Goal: Task Accomplishment & Management: Manage account settings

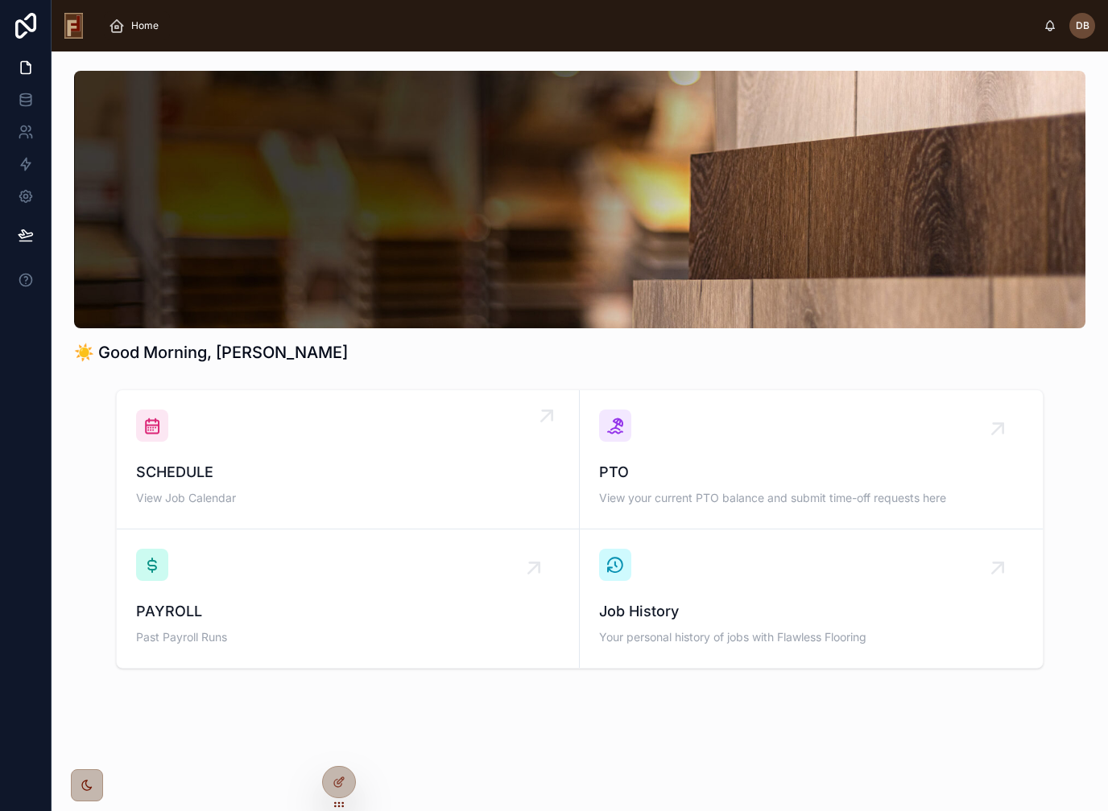
click at [284, 468] on span "SCHEDULE" at bounding box center [347, 472] width 423 height 23
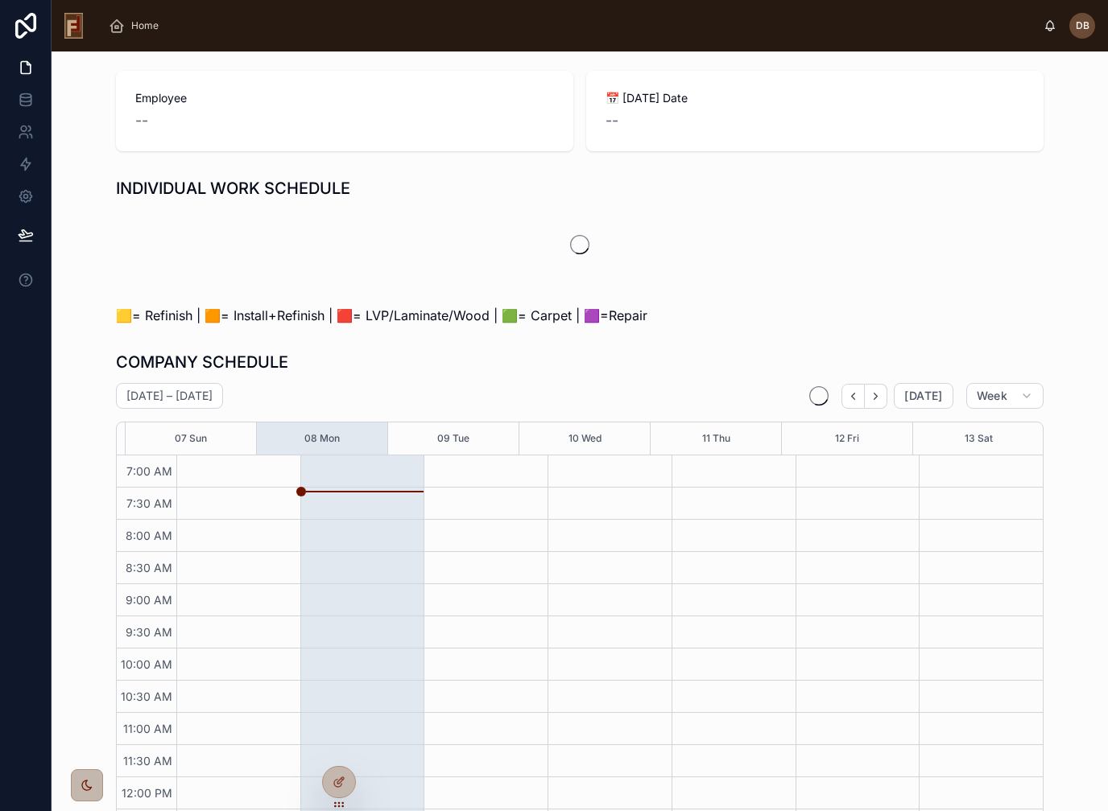
scroll to position [126, 0]
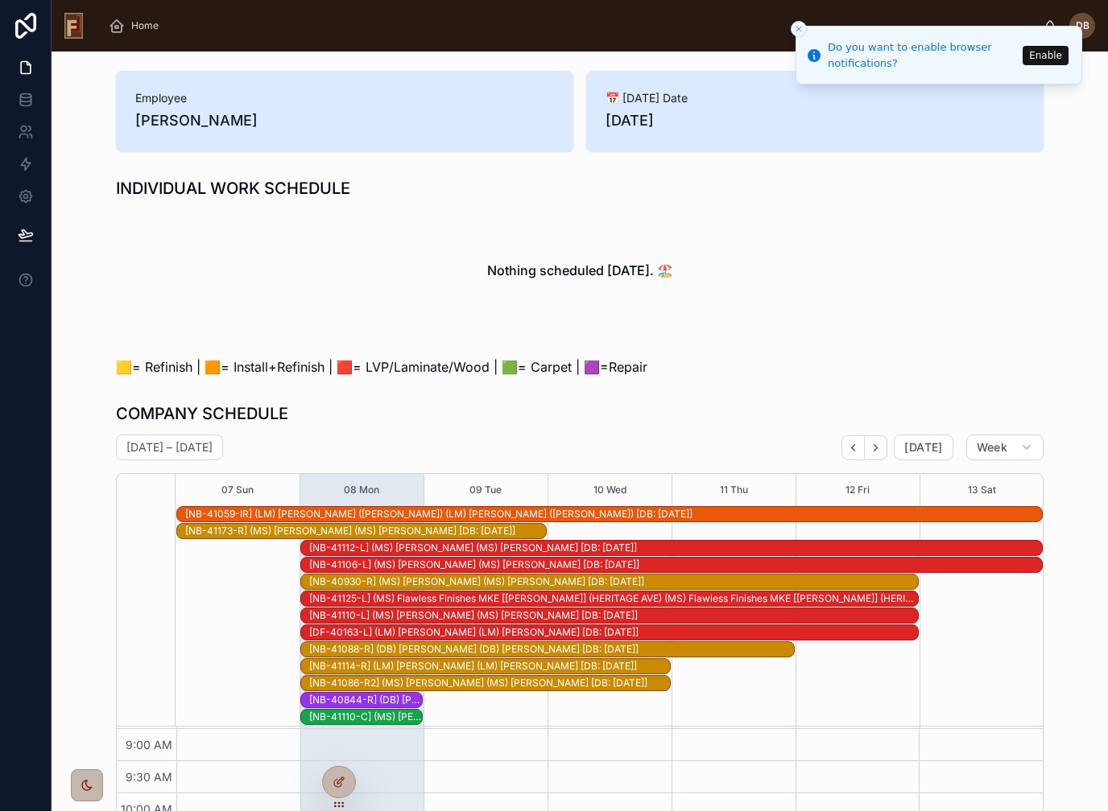
click at [1048, 56] on button "Enable" at bounding box center [1045, 55] width 46 height 19
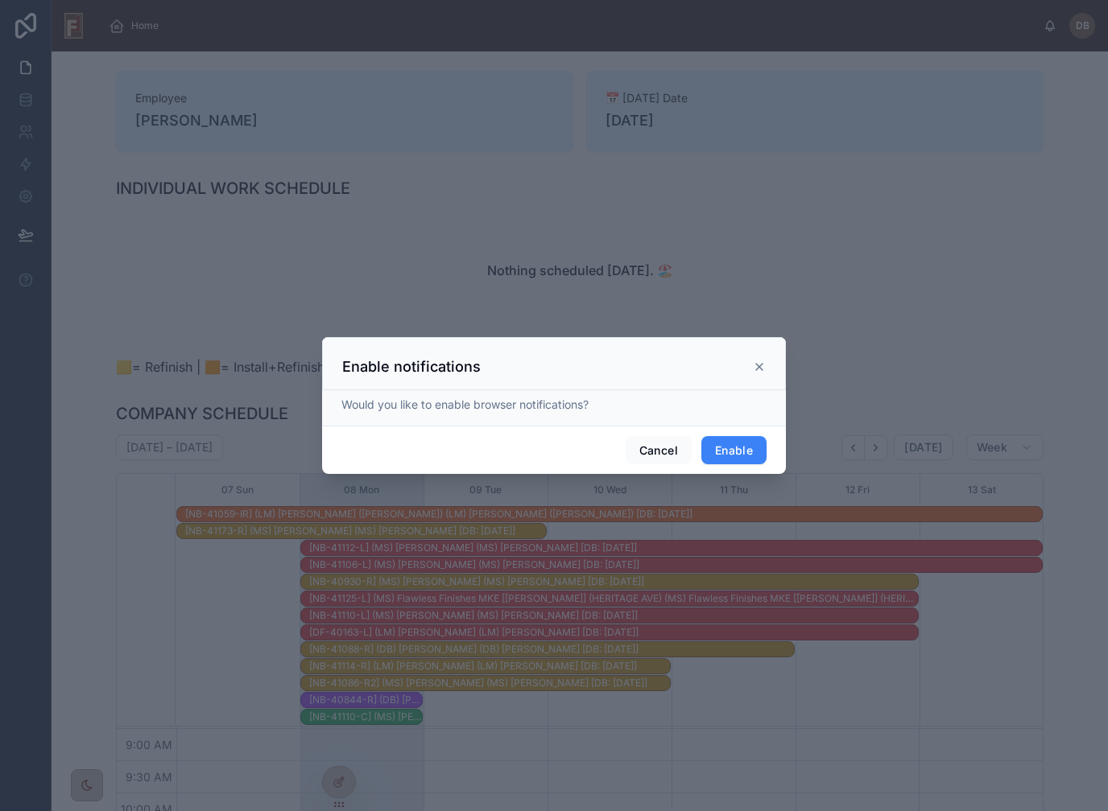
click at [736, 443] on button "Enable" at bounding box center [733, 450] width 65 height 29
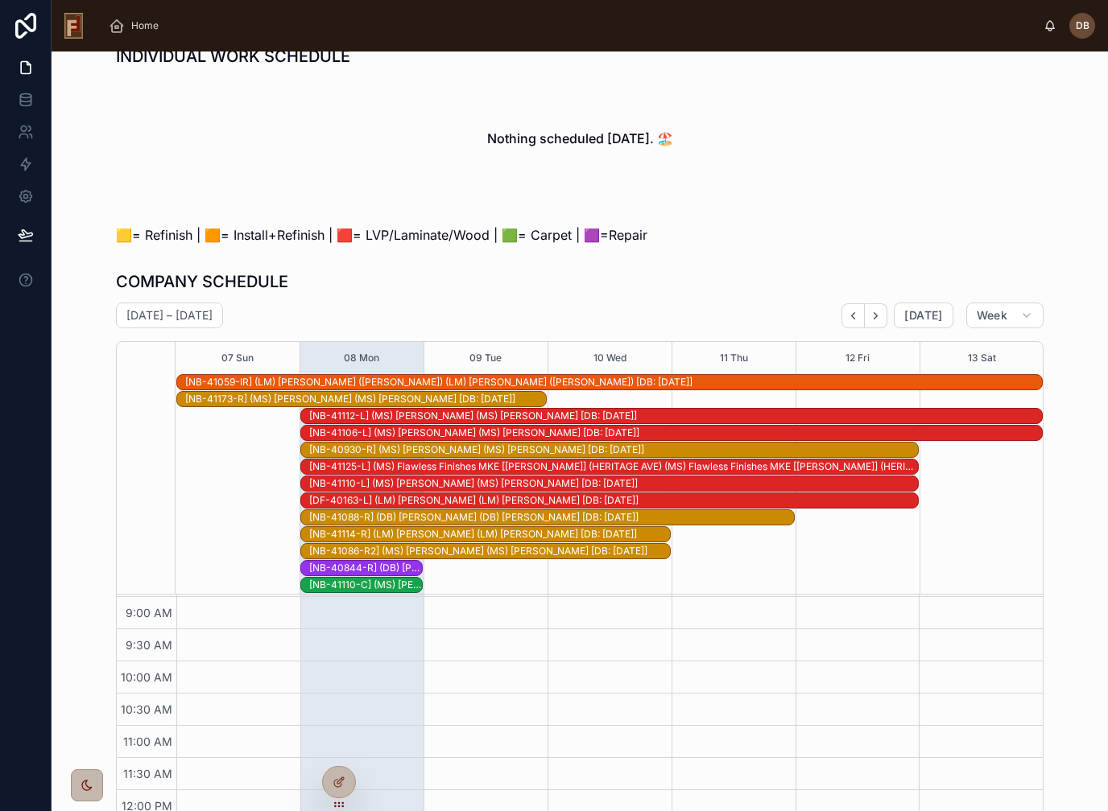
scroll to position [136, 0]
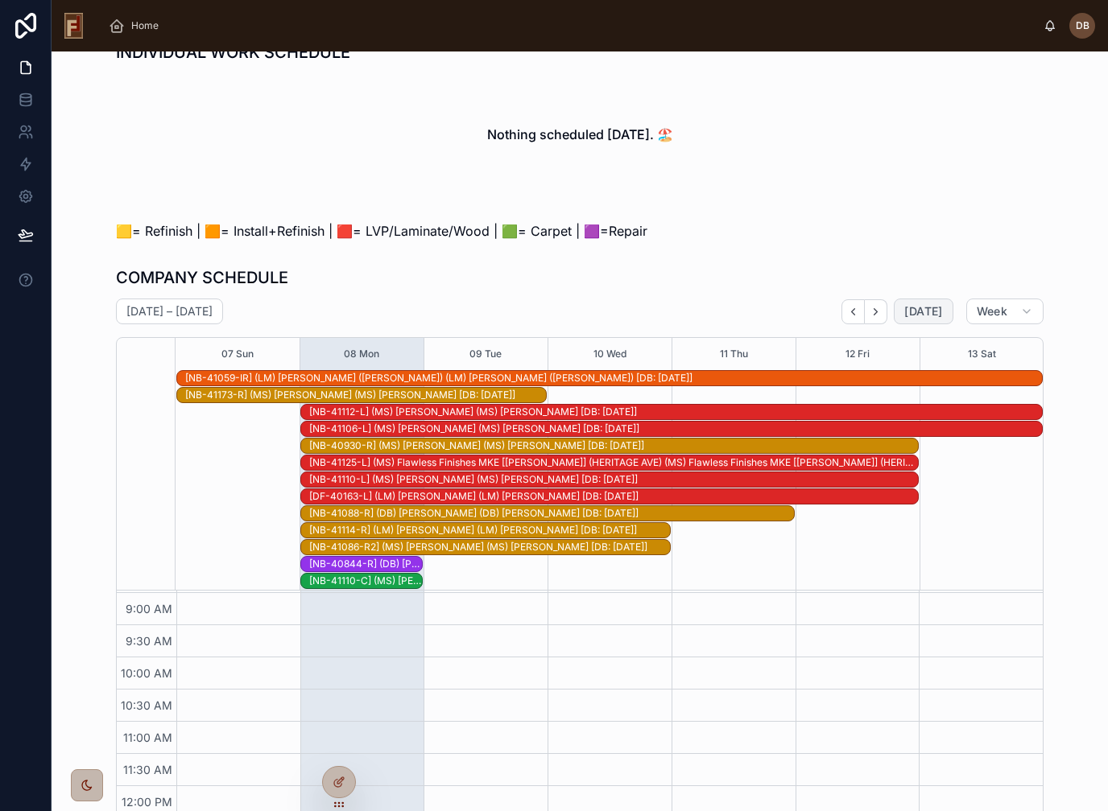
click at [928, 311] on span "Today" at bounding box center [923, 311] width 38 height 14
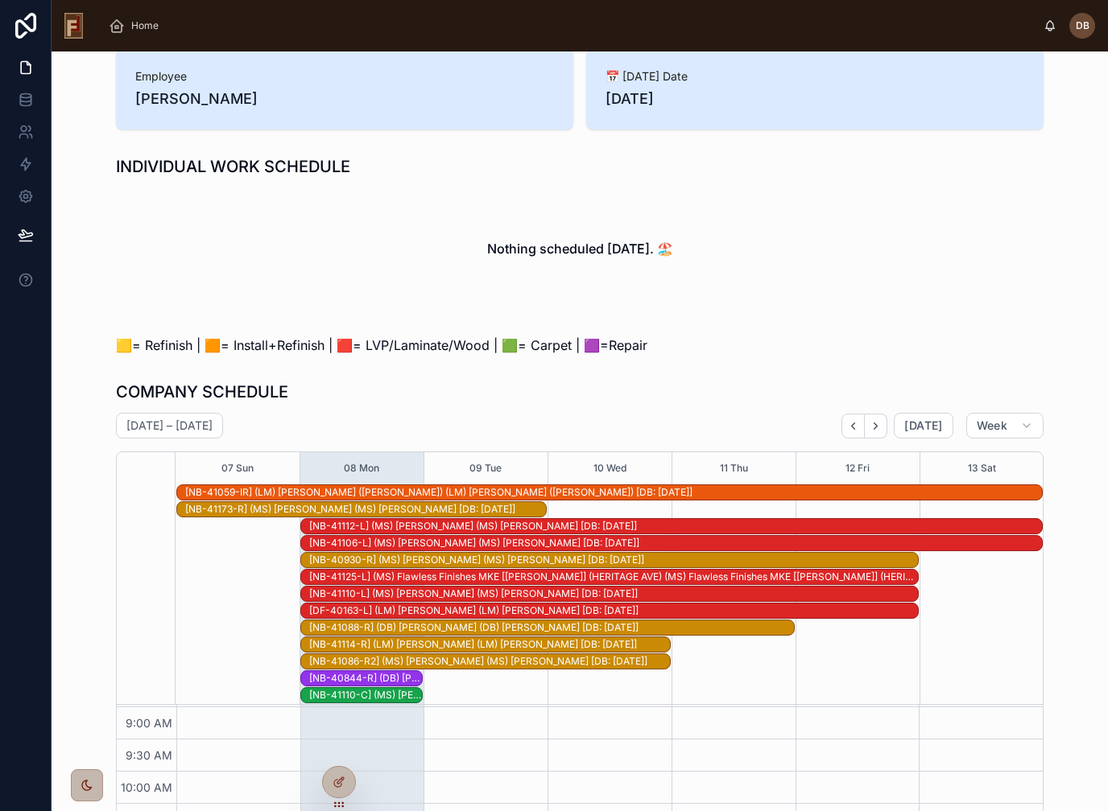
scroll to position [20, 0]
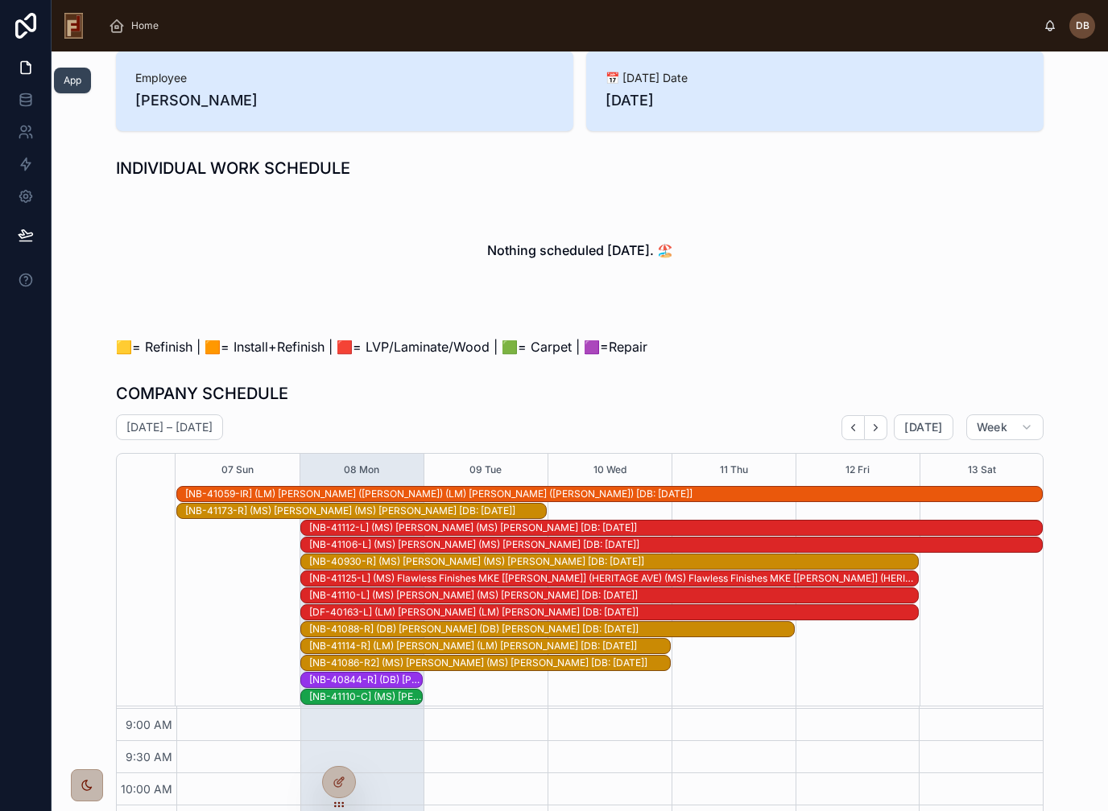
click at [22, 66] on icon at bounding box center [26, 68] width 10 height 12
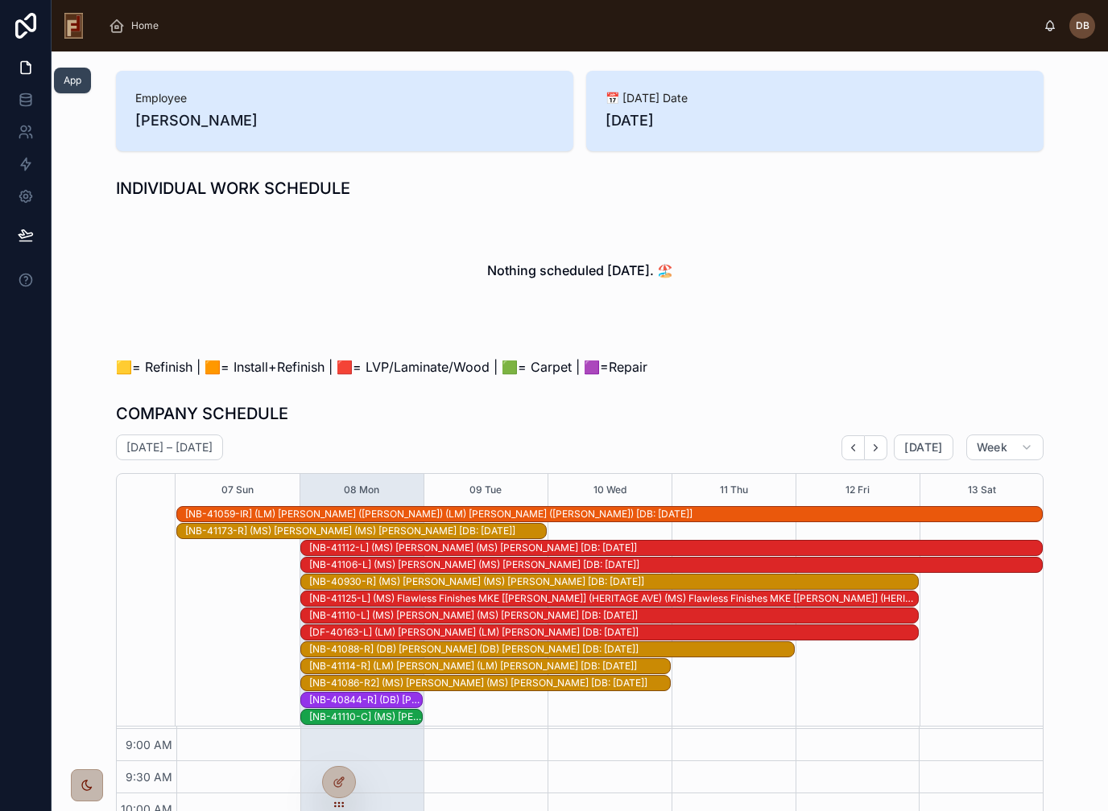
click at [755, 266] on div "Nothing scheduled today. 🏖️" at bounding box center [579, 270] width 927 height 122
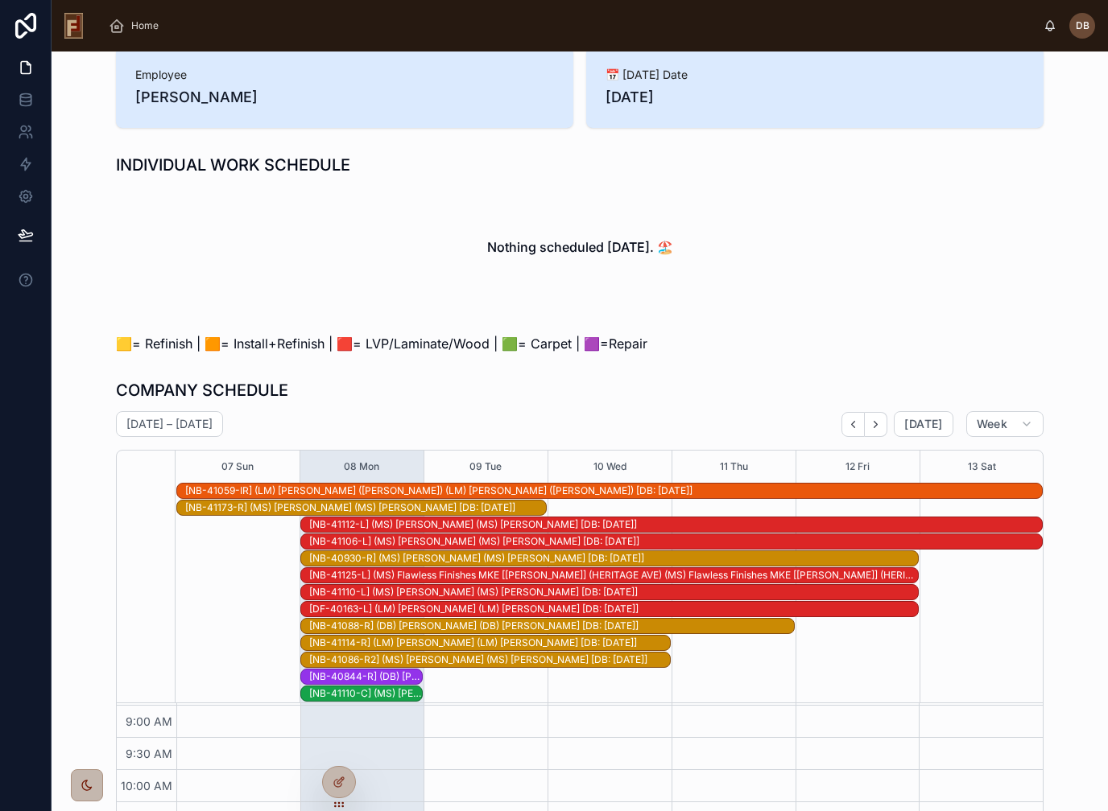
scroll to position [7, 0]
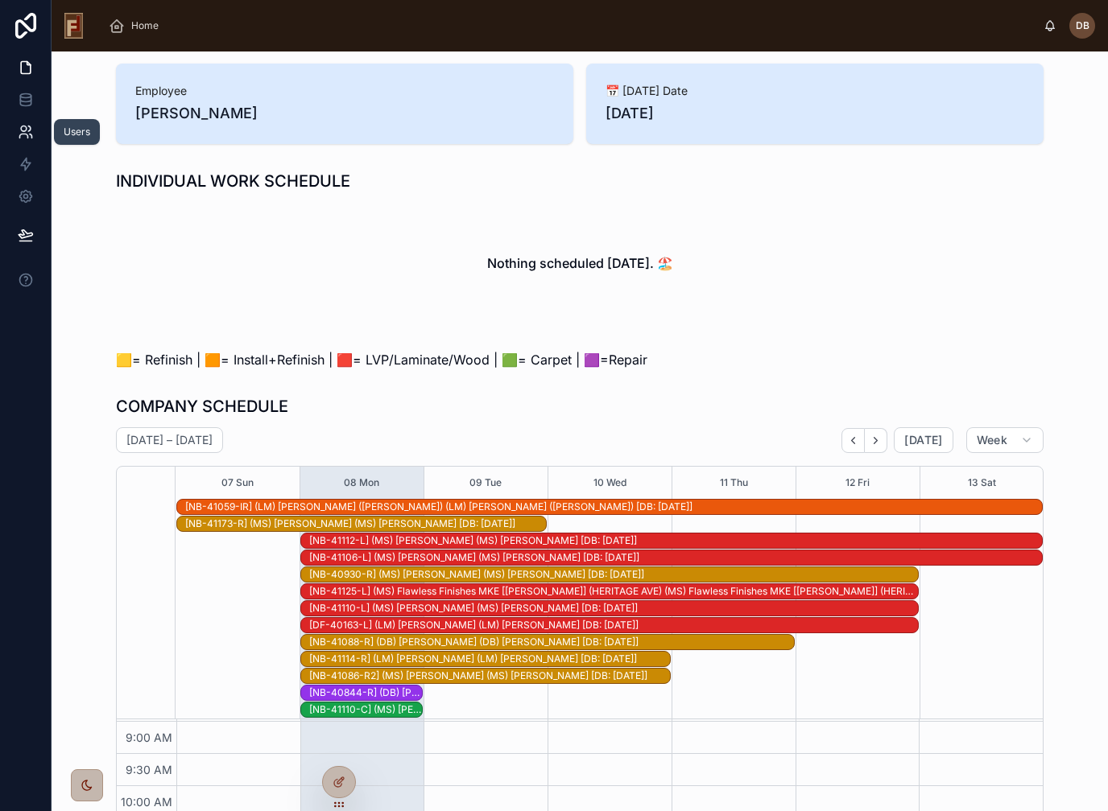
click at [31, 127] on icon at bounding box center [29, 128] width 2 height 5
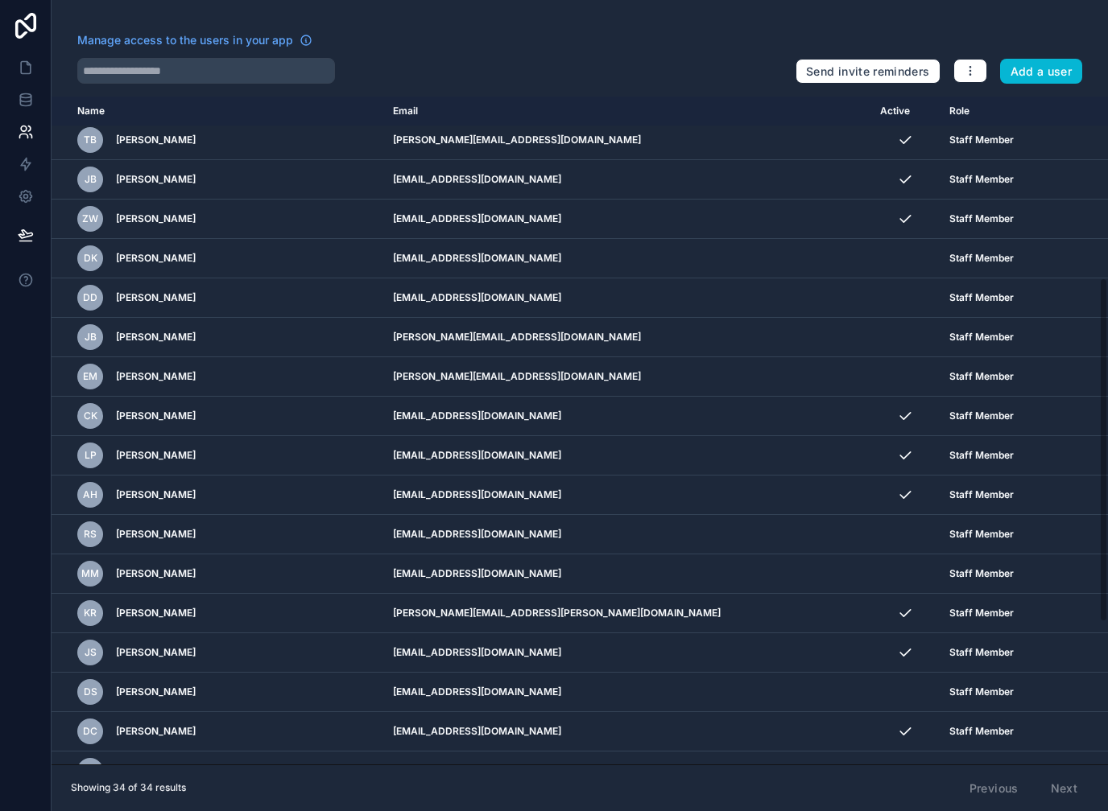
scroll to position [361, 0]
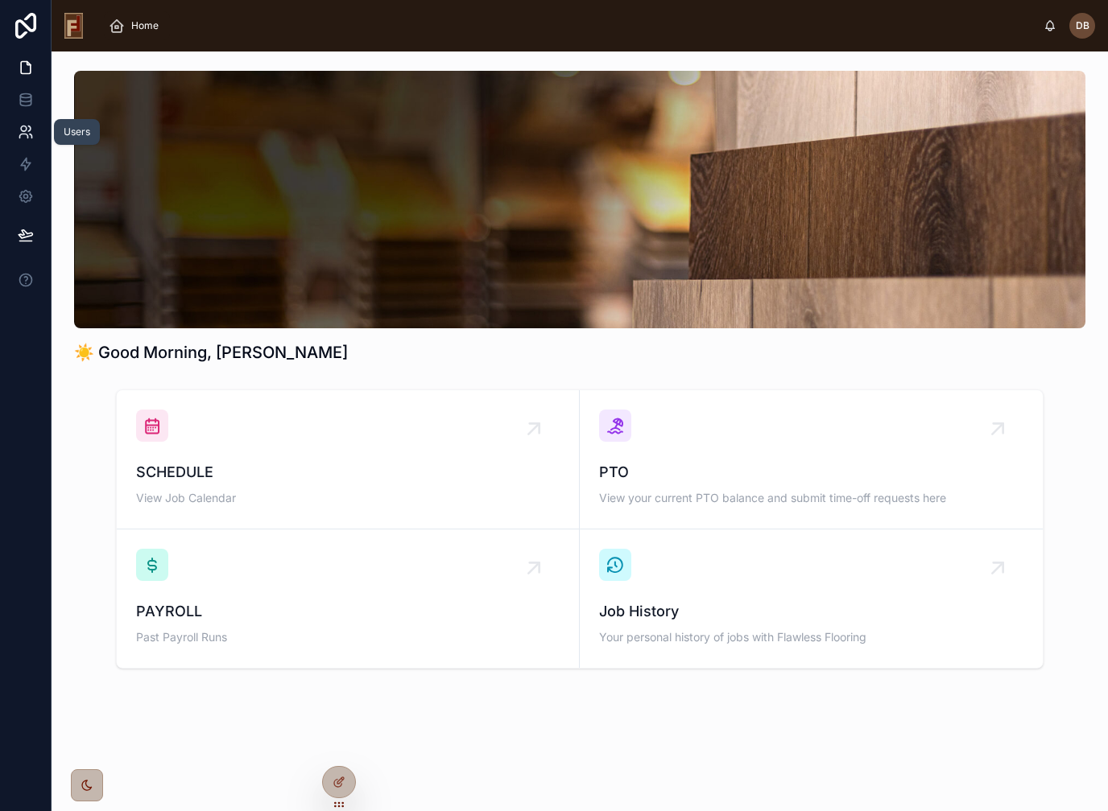
click at [26, 130] on icon at bounding box center [24, 129] width 6 height 6
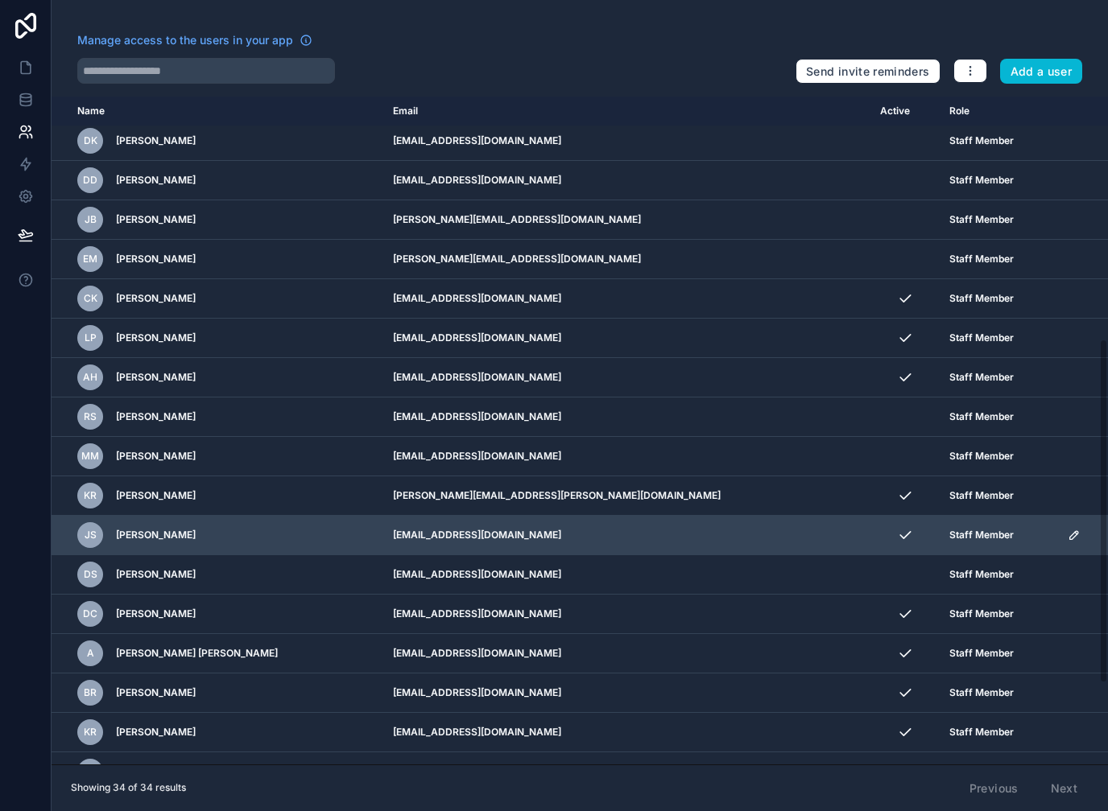
scroll to position [474, 0]
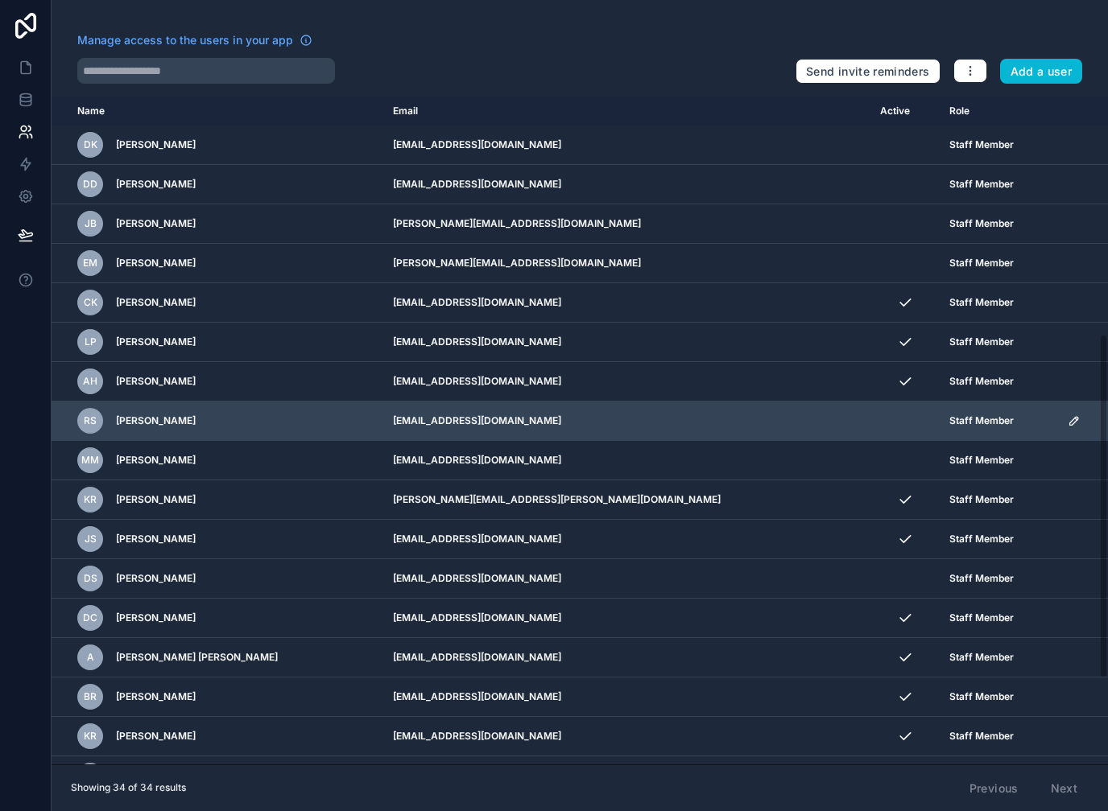
click at [1070, 422] on icon "scrollable content" at bounding box center [1074, 421] width 8 height 8
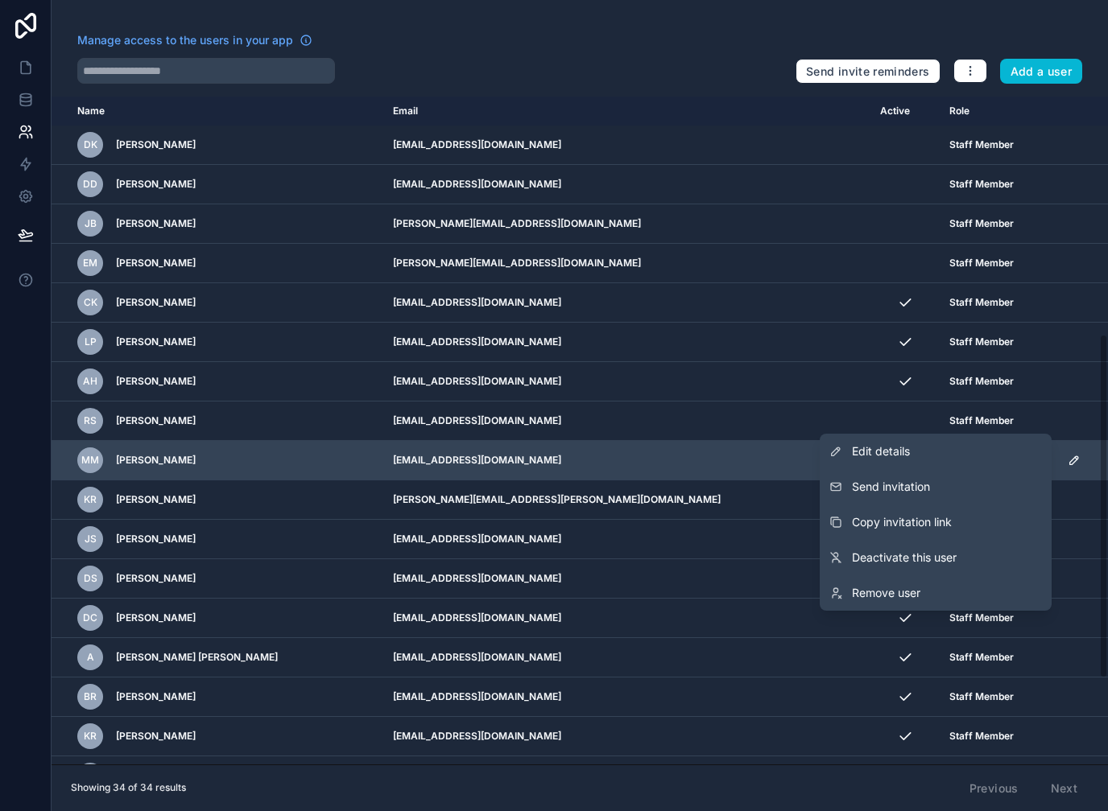
click at [914, 455] on link "Edit details" at bounding box center [935, 451] width 232 height 35
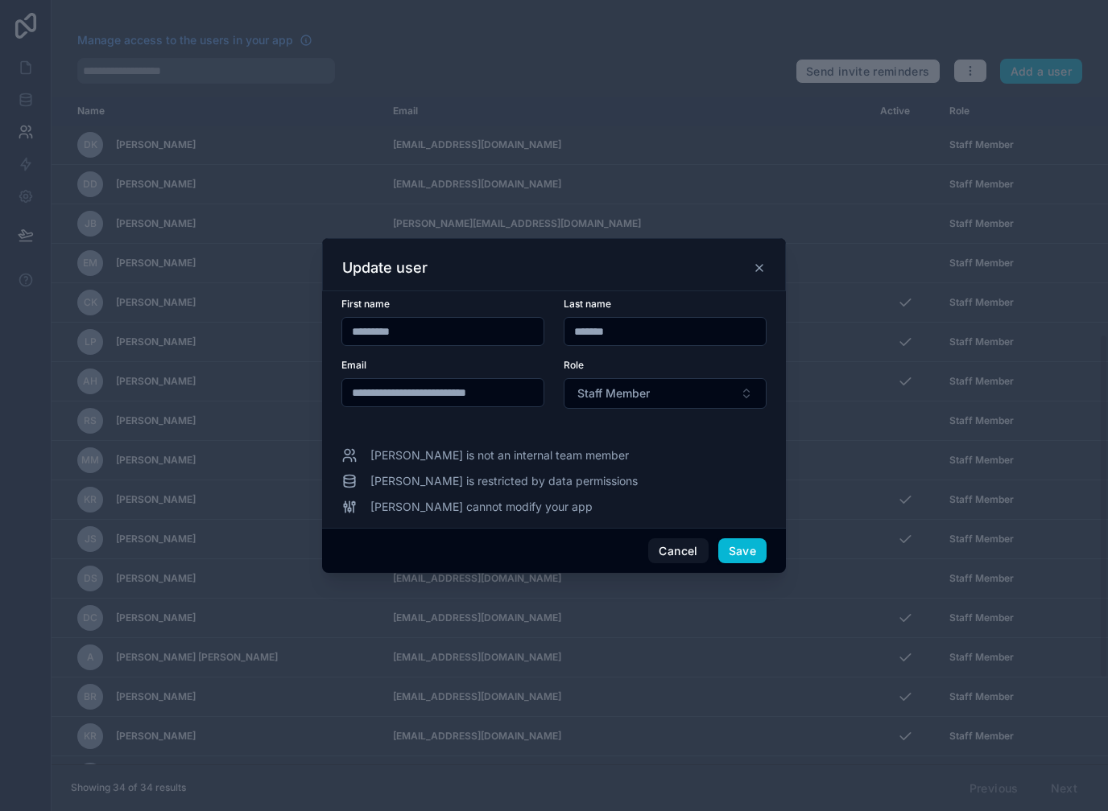
click at [468, 382] on input "**********" at bounding box center [442, 393] width 201 height 23
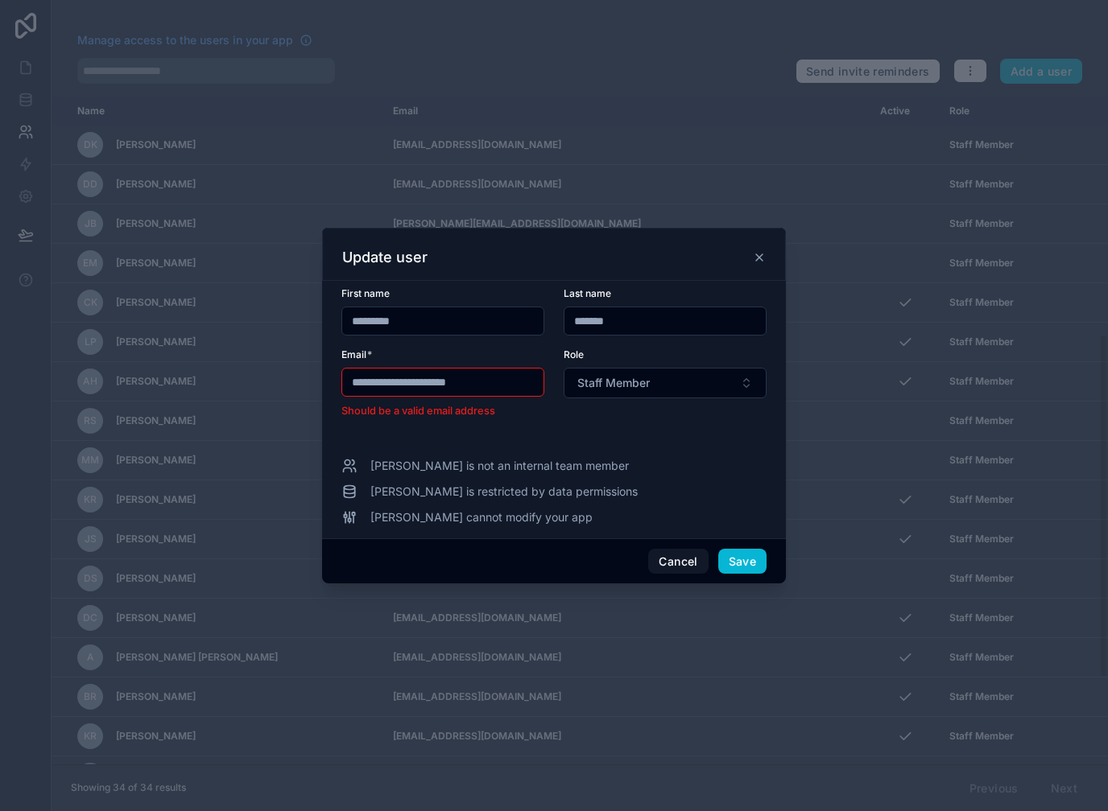
click at [514, 371] on input "**********" at bounding box center [442, 382] width 201 height 23
type input "*"
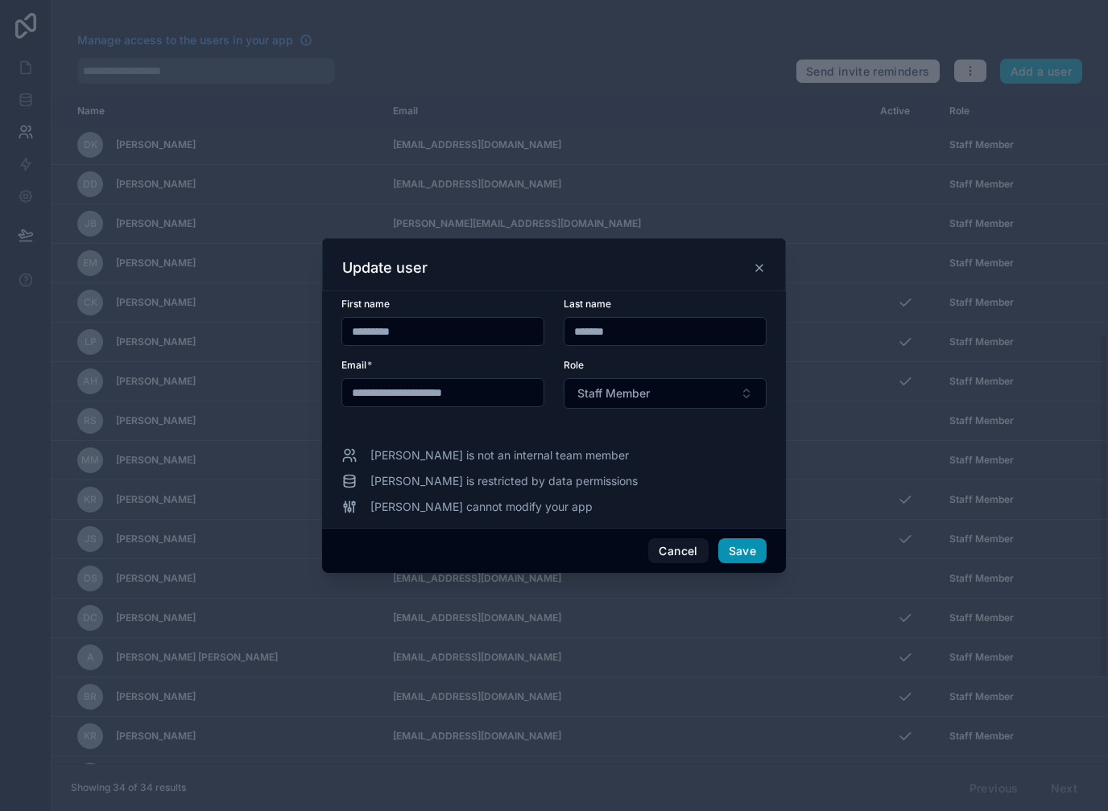
type input "**********"
click at [744, 547] on button "Save" at bounding box center [742, 551] width 48 height 26
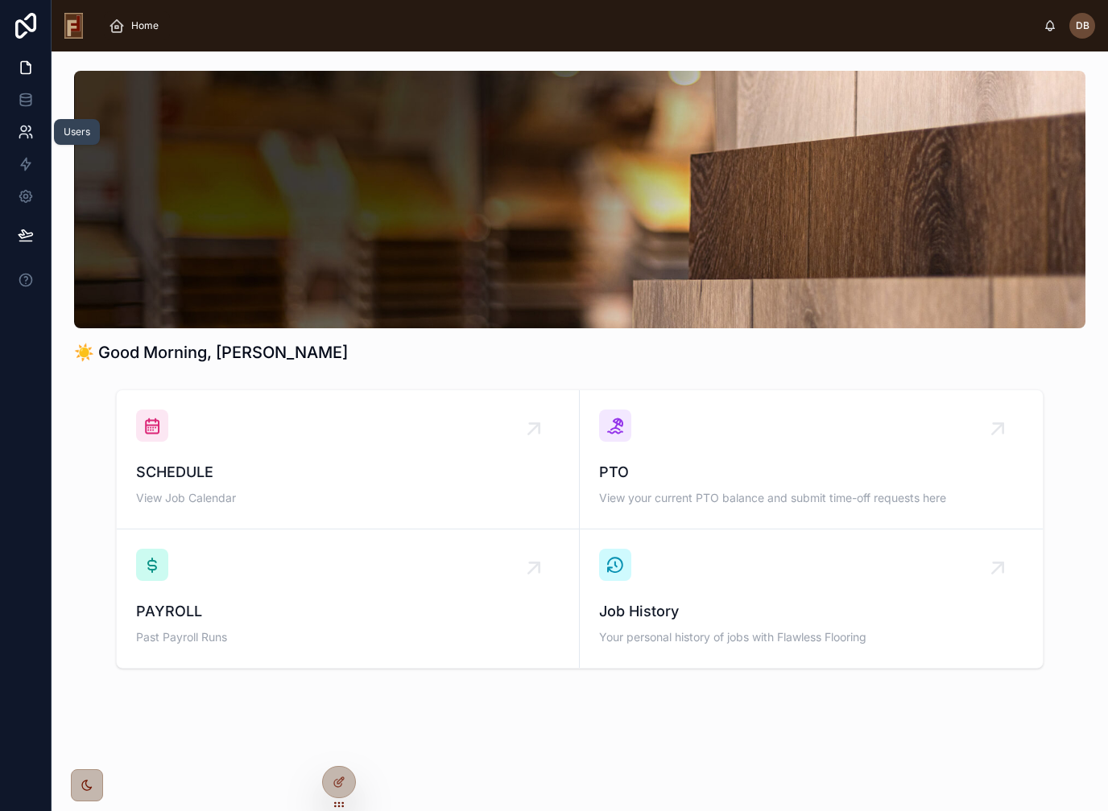
click at [24, 131] on icon at bounding box center [24, 129] width 6 height 6
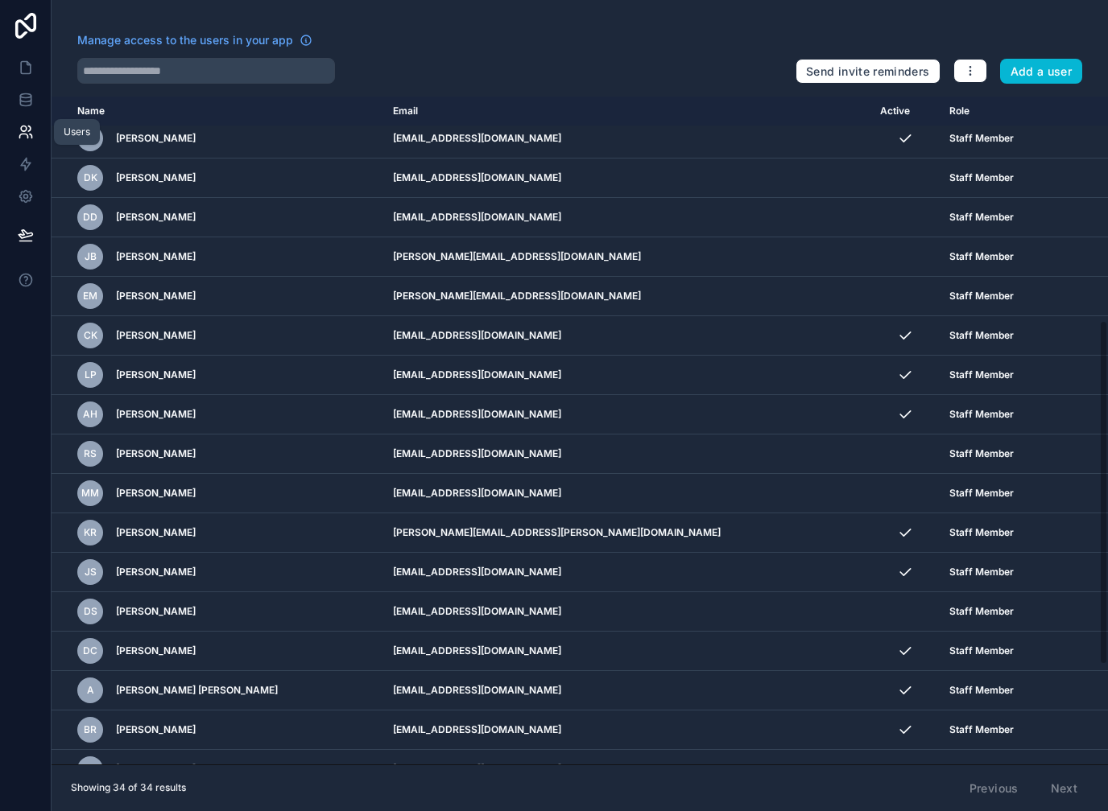
scroll to position [452, 0]
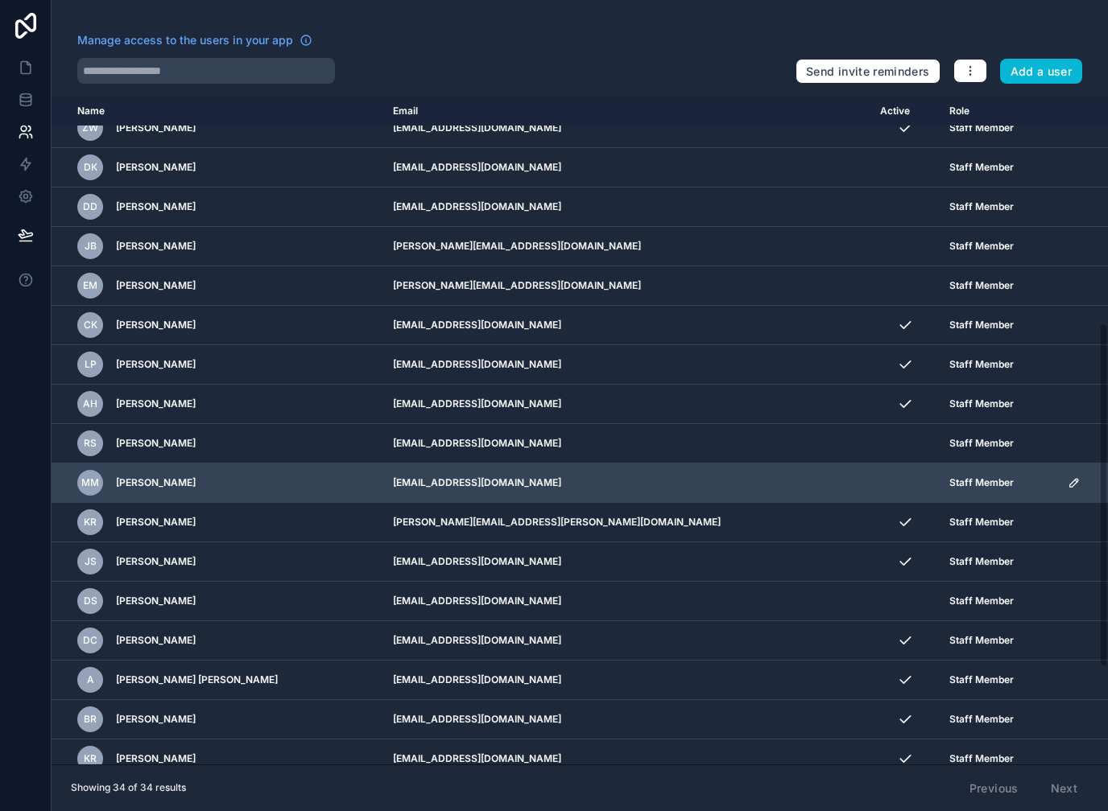
click at [1070, 479] on icon "scrollable content" at bounding box center [1074, 483] width 8 height 8
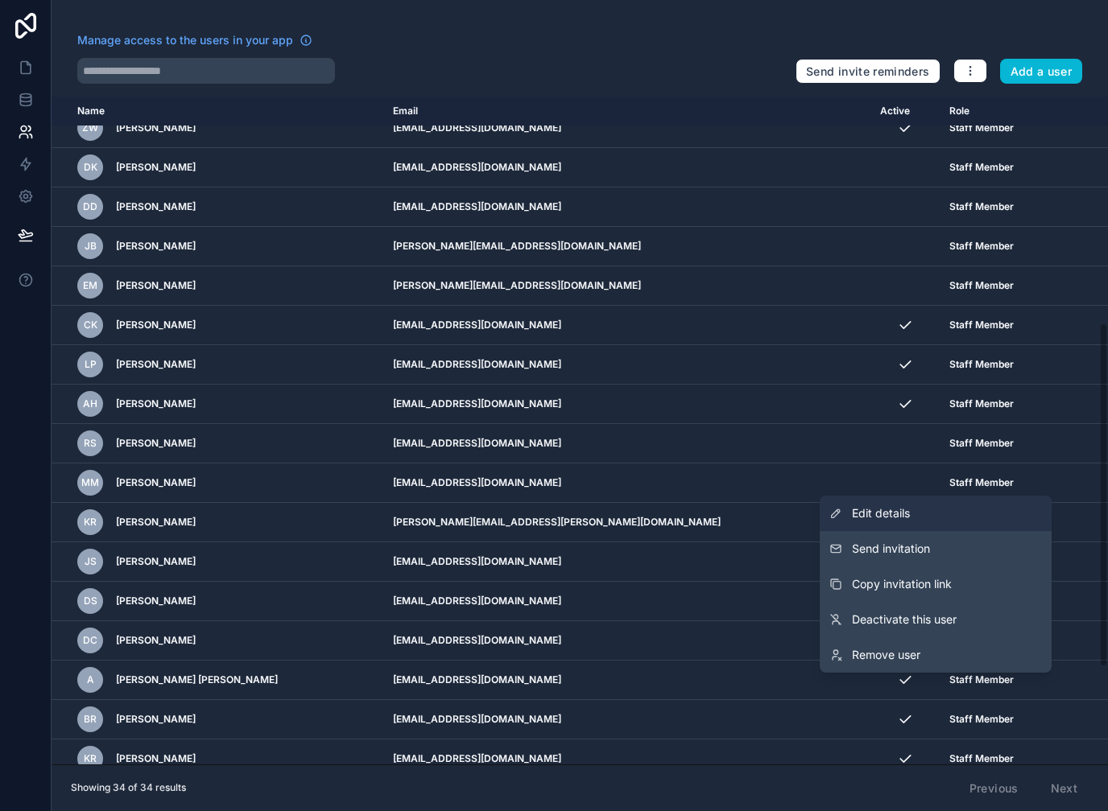
click at [917, 518] on link "Edit details" at bounding box center [935, 513] width 232 height 35
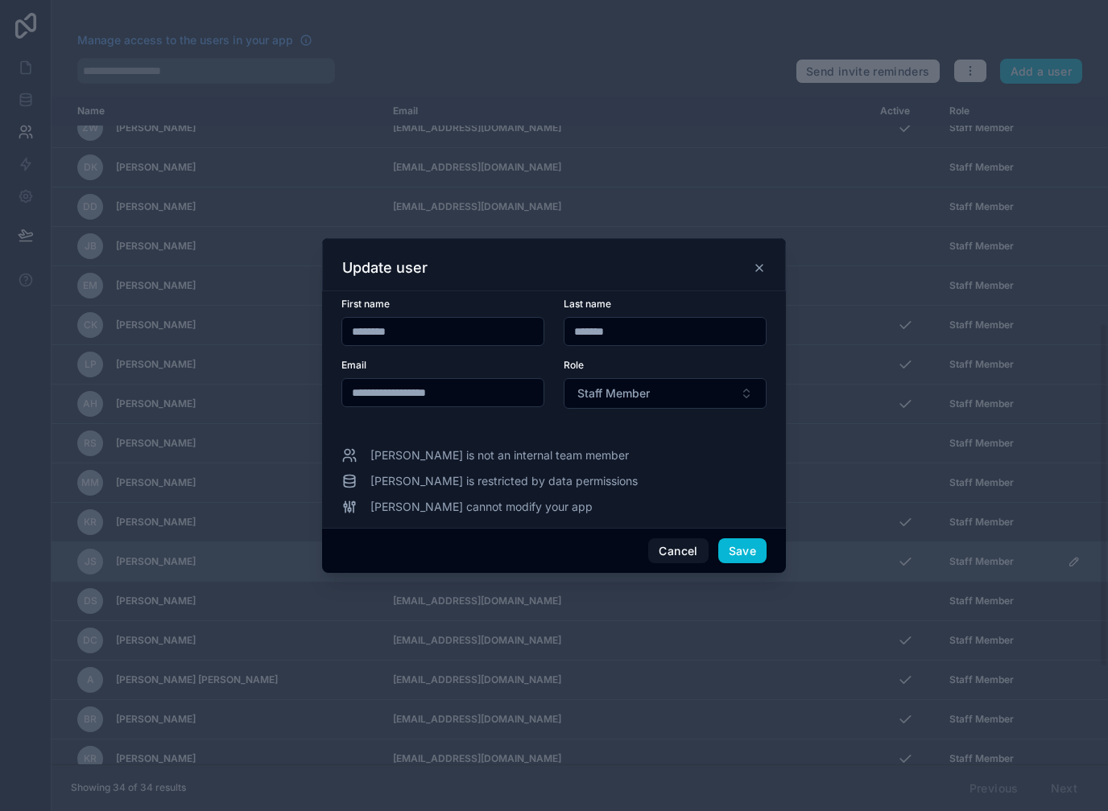
click at [679, 545] on button "Cancel" at bounding box center [678, 551] width 60 height 26
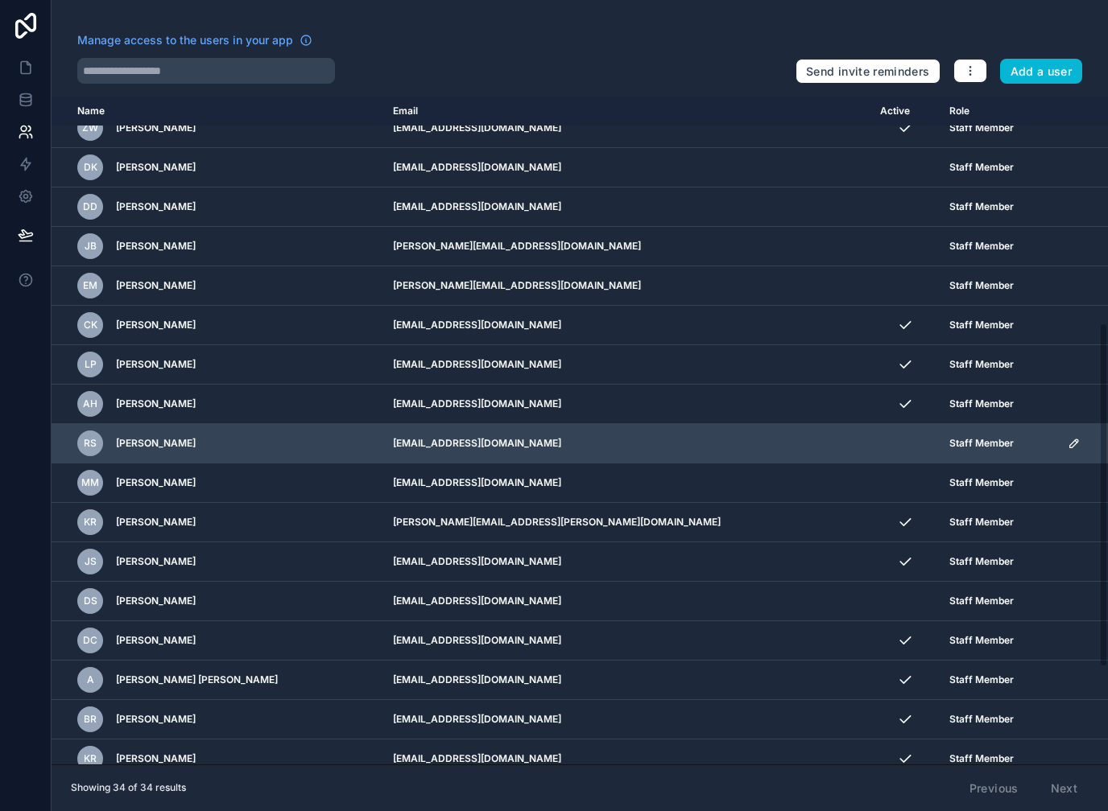
click at [1067, 443] on icon "scrollable content" at bounding box center [1073, 443] width 13 height 13
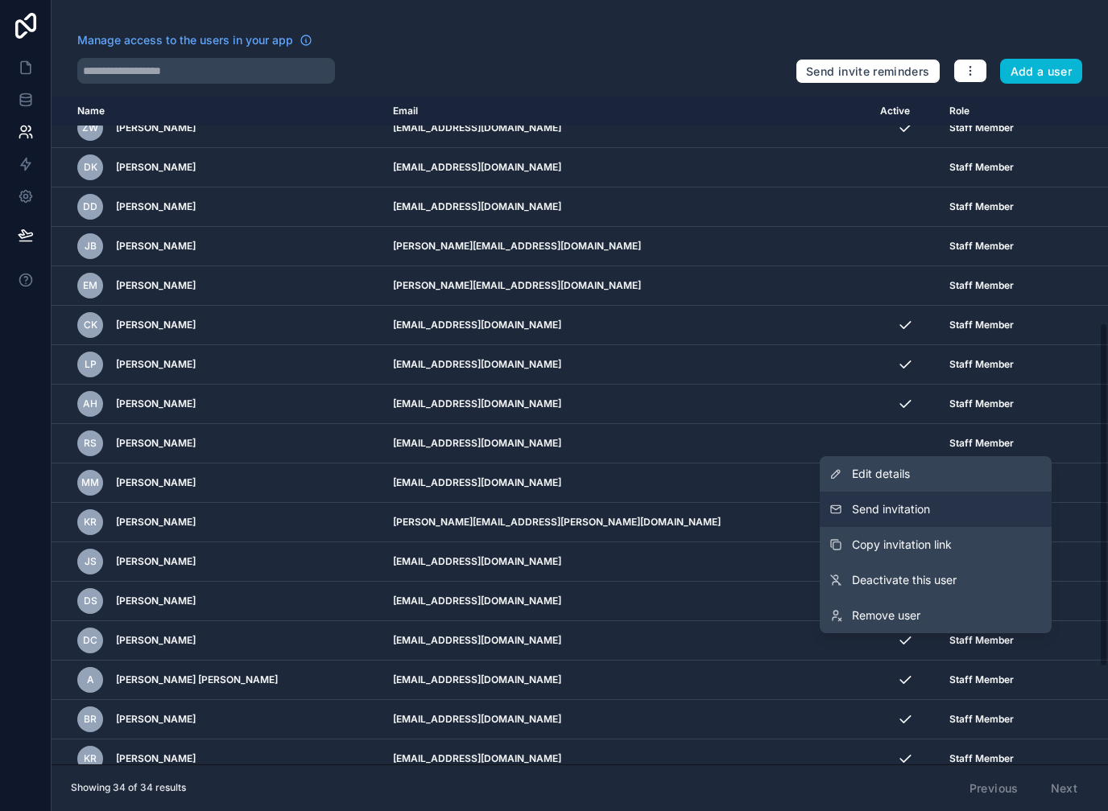
click at [989, 515] on button "Send invitation" at bounding box center [935, 509] width 232 height 35
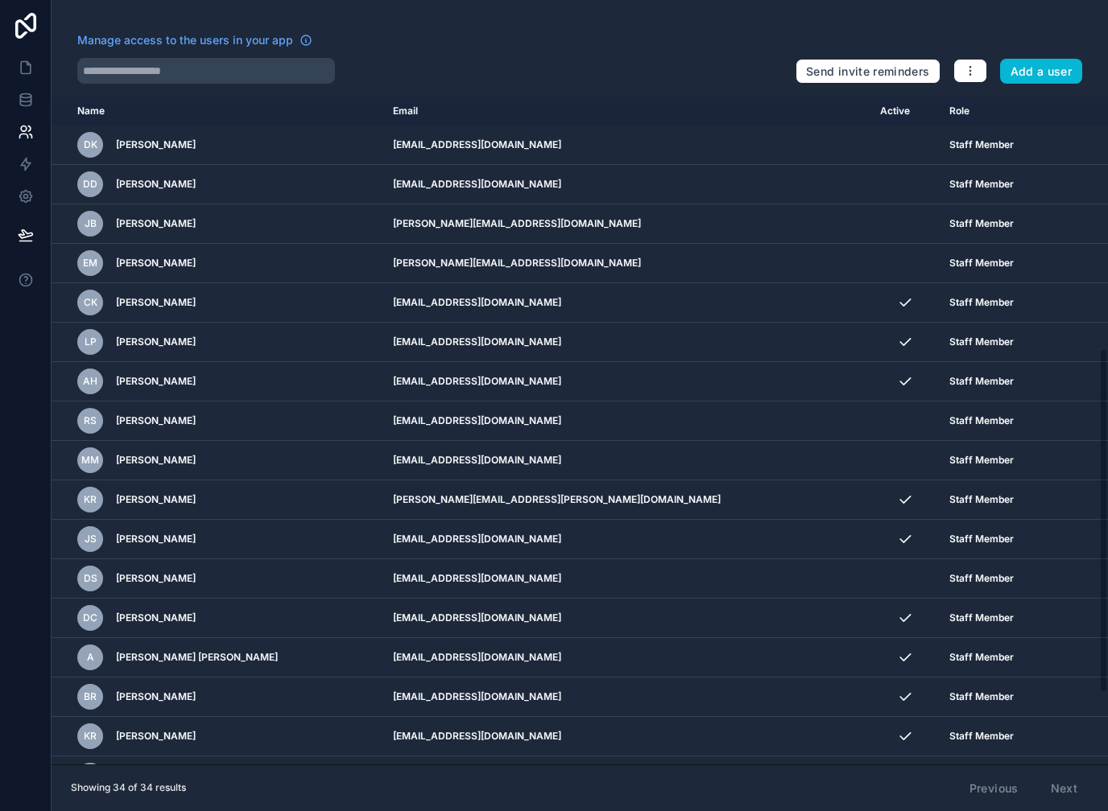
scroll to position [460, 0]
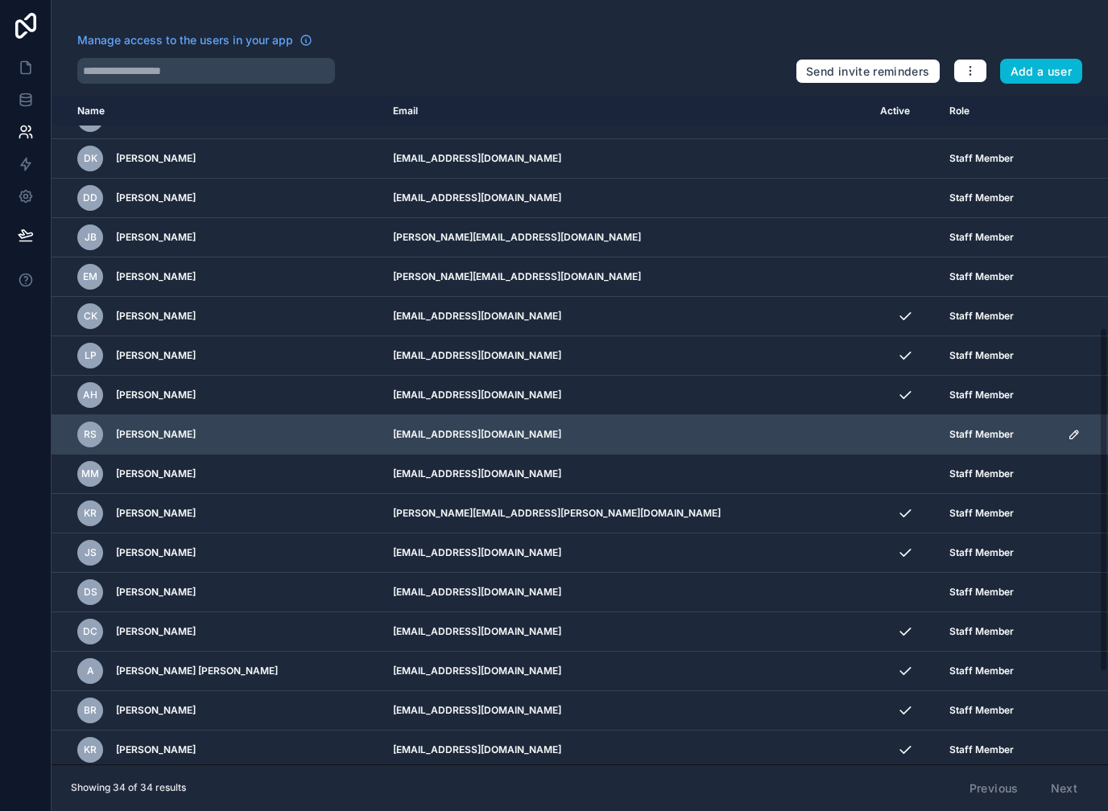
click at [1067, 439] on icon "scrollable content" at bounding box center [1073, 434] width 13 height 13
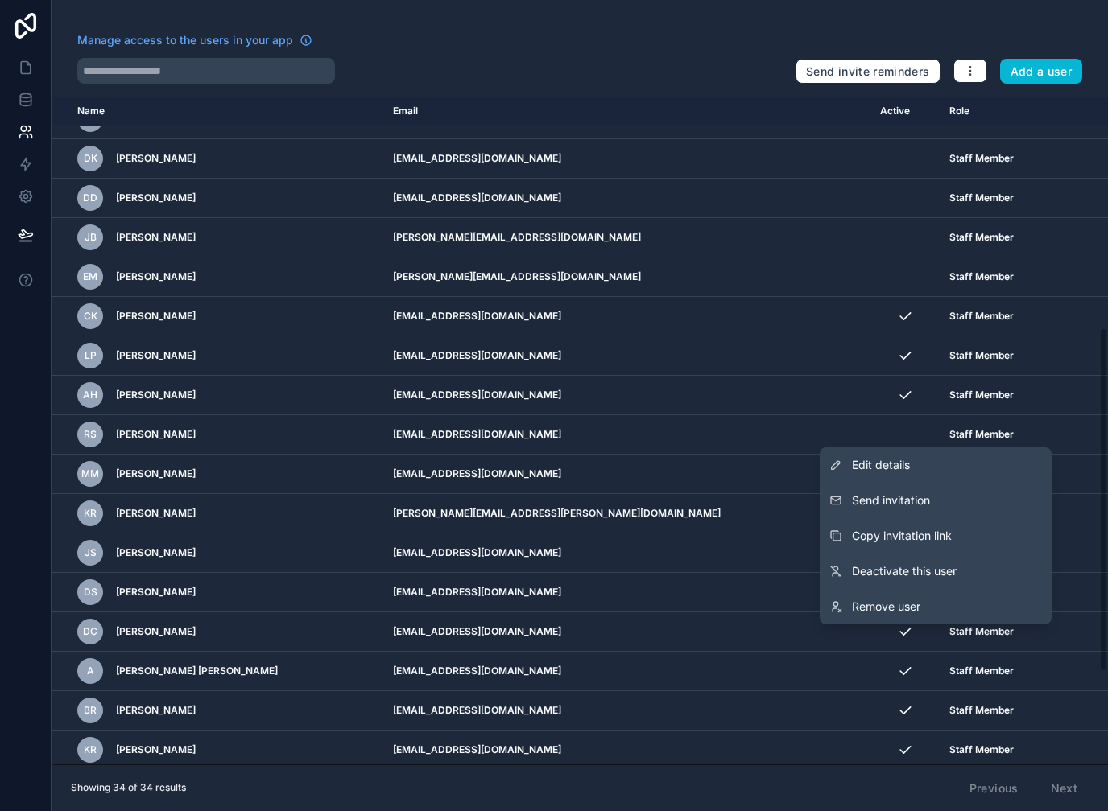
click at [611, 31] on div "Manage access to the users in your app Send invite reminders Add a user Name Em…" at bounding box center [580, 405] width 1056 height 811
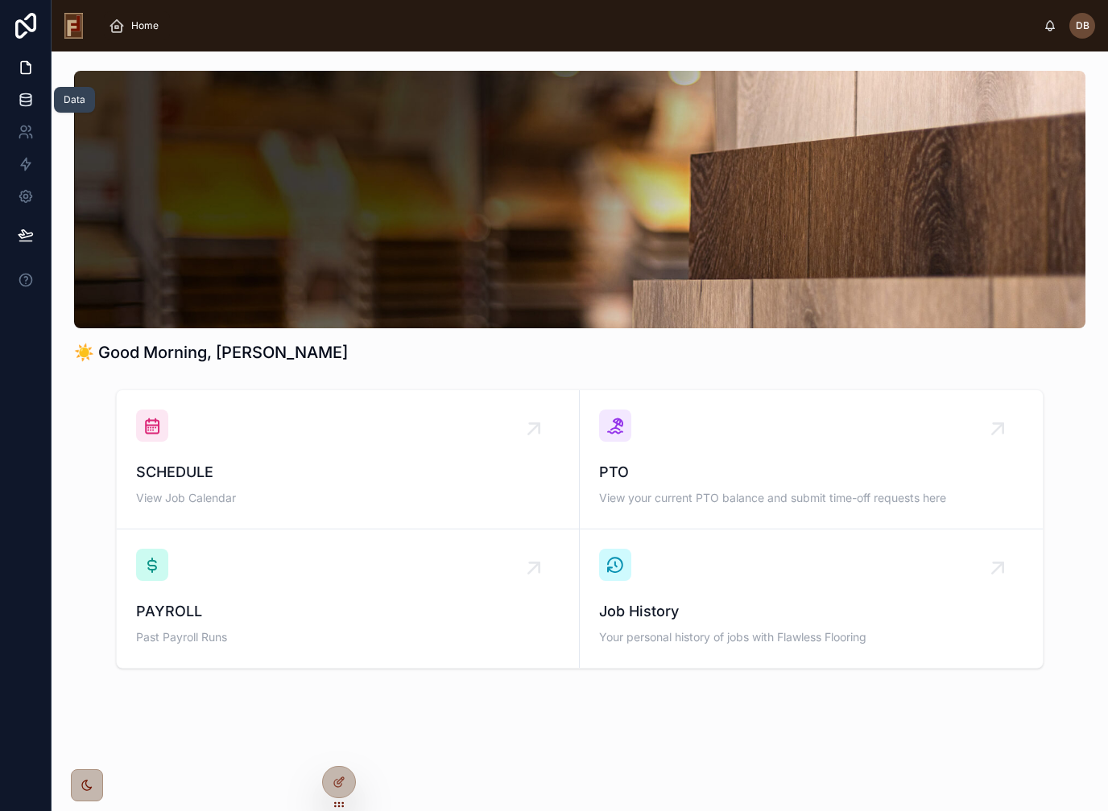
click at [23, 101] on icon at bounding box center [25, 99] width 10 height 6
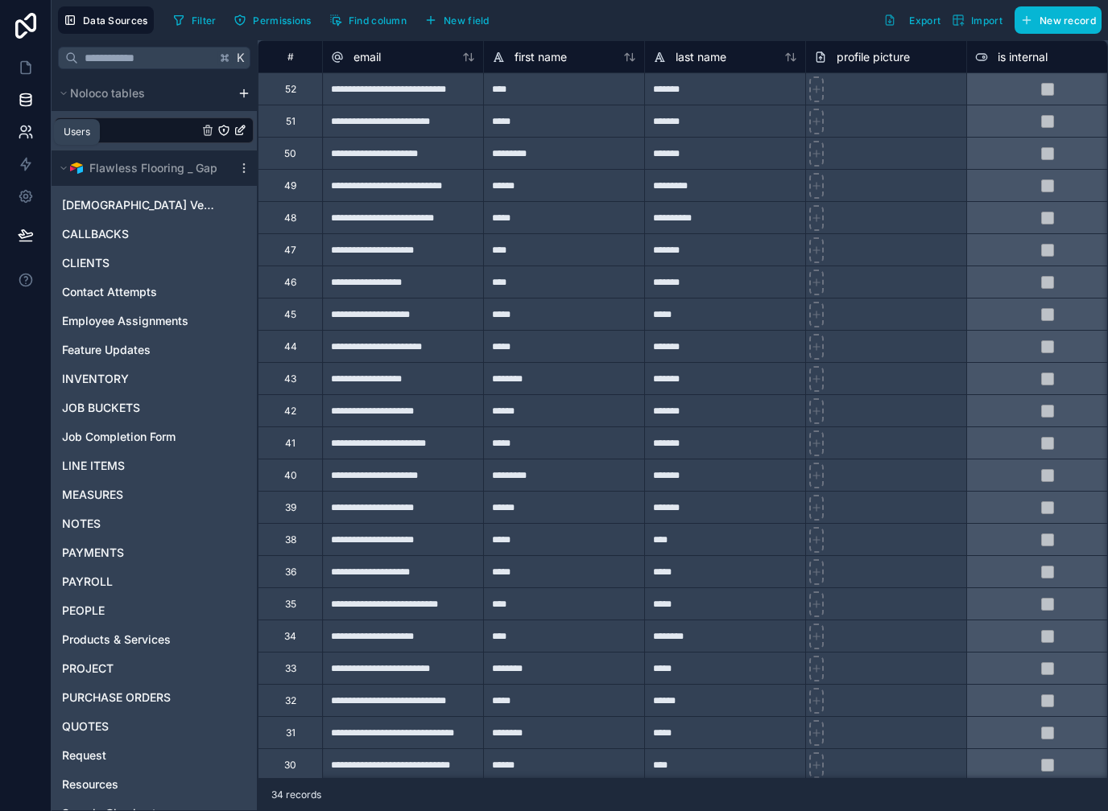
click at [26, 131] on icon at bounding box center [24, 129] width 6 height 6
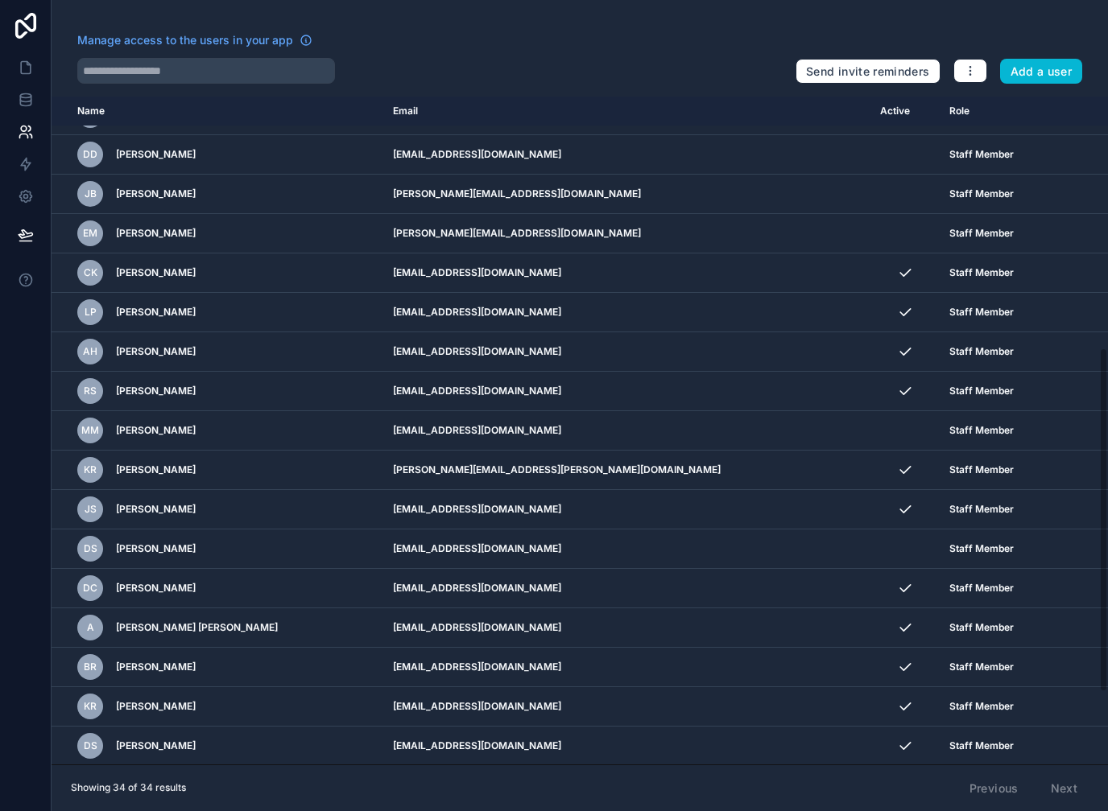
scroll to position [505, 0]
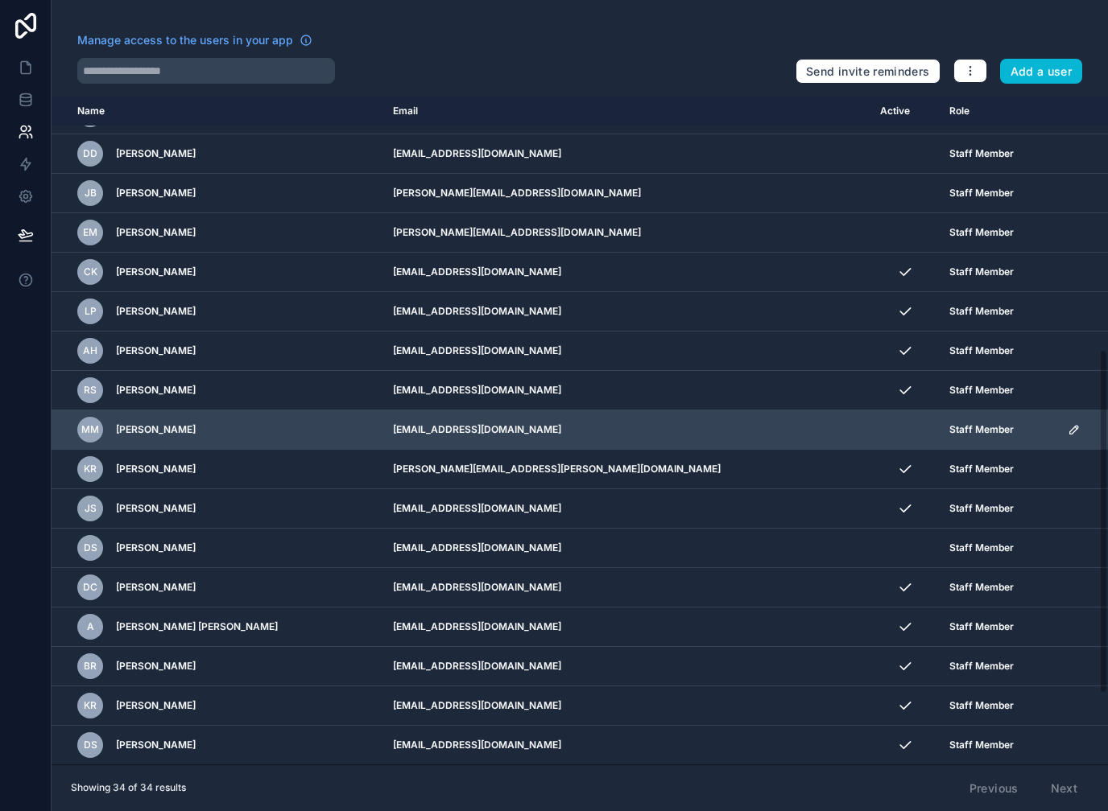
click at [1067, 428] on icon "scrollable content" at bounding box center [1073, 429] width 13 height 13
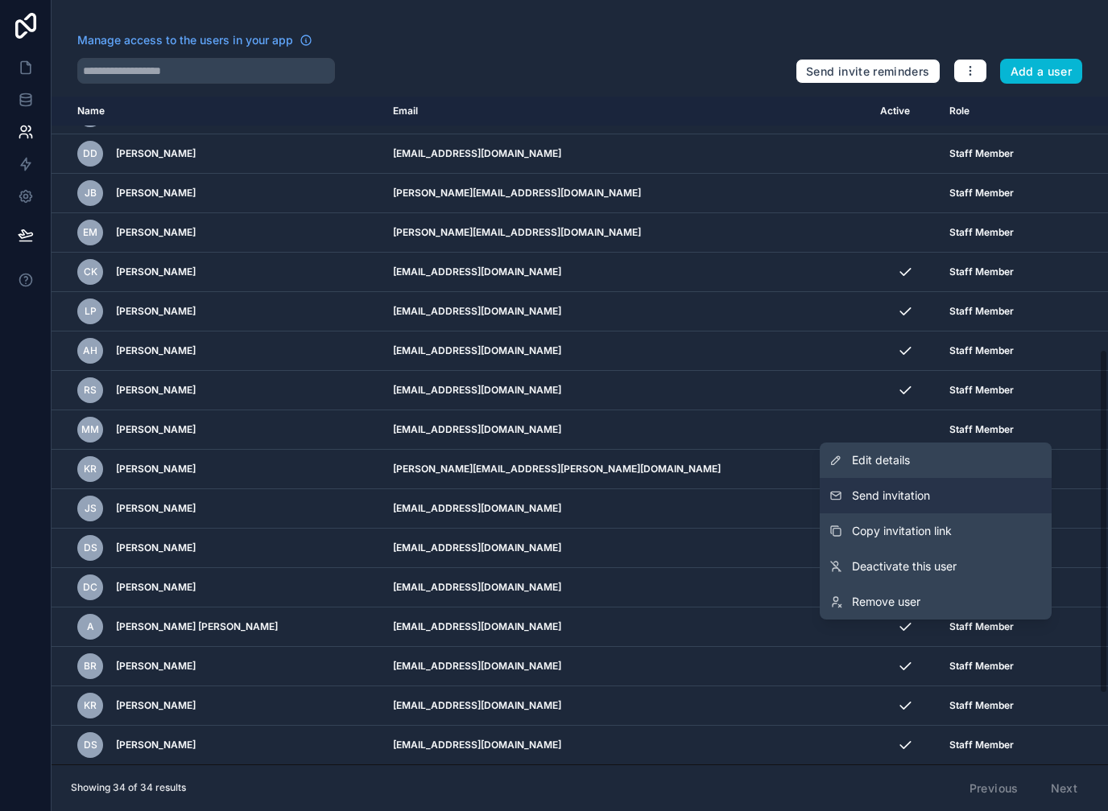
click at [934, 497] on button "Send invitation" at bounding box center [935, 495] width 232 height 35
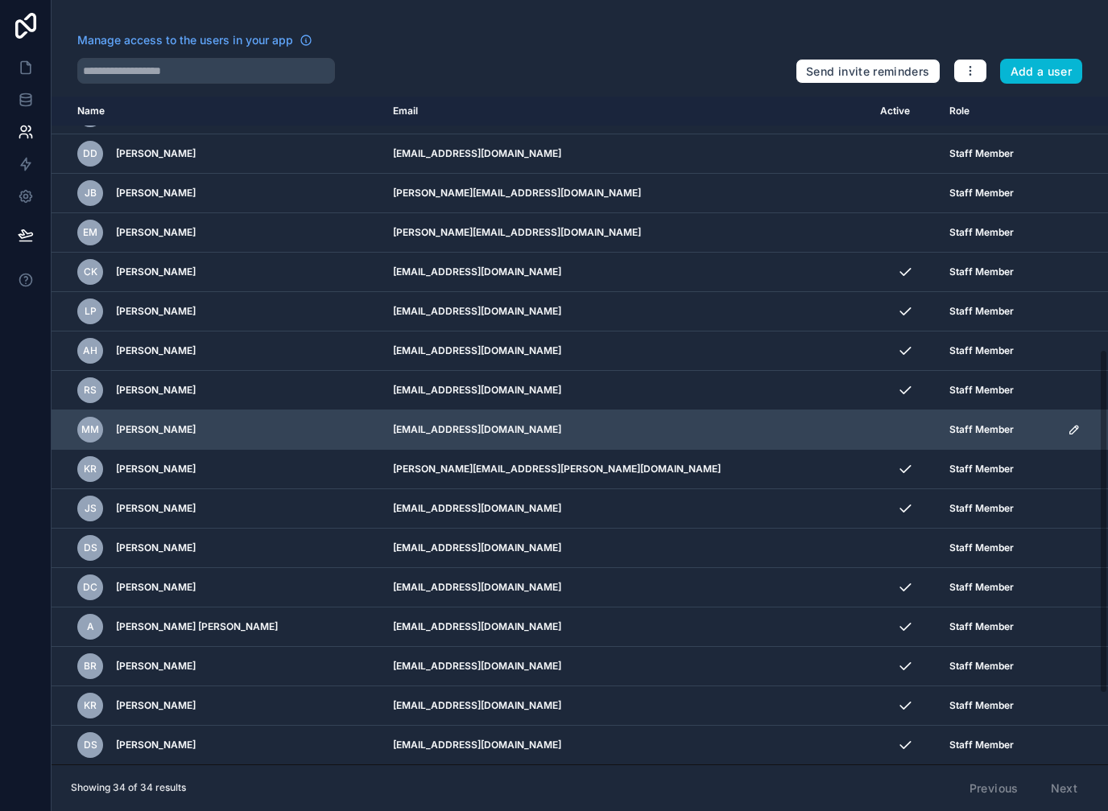
click at [1058, 437] on td "scrollable content" at bounding box center [1083, 429] width 50 height 39
click at [1070, 428] on icon "scrollable content" at bounding box center [1074, 430] width 8 height 8
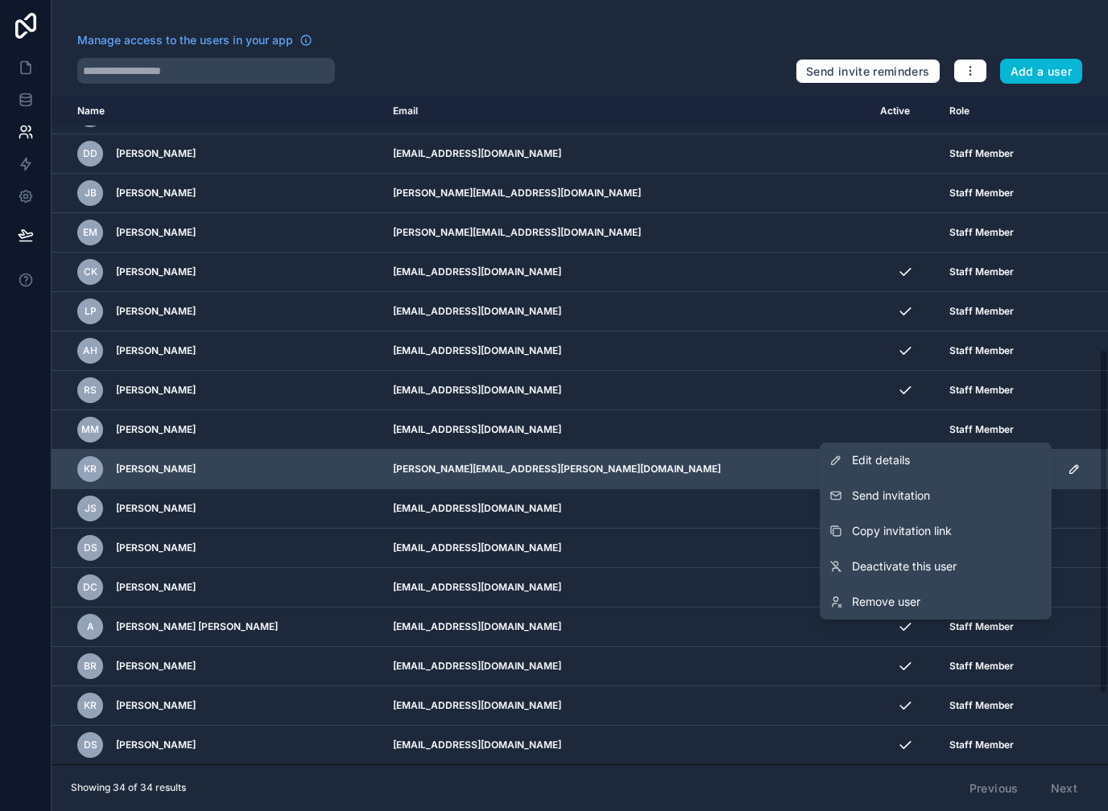
click at [930, 465] on link "Edit details" at bounding box center [935, 460] width 232 height 35
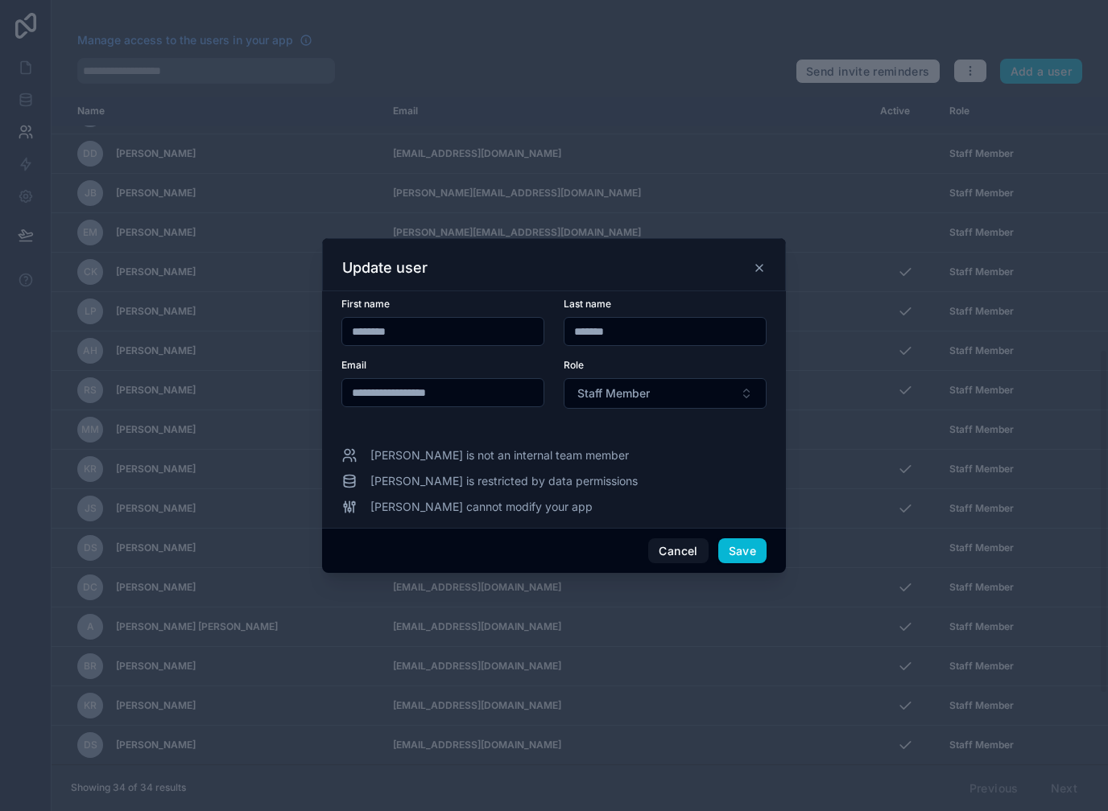
click at [371, 384] on input "**********" at bounding box center [442, 393] width 201 height 23
click at [367, 382] on input "**********" at bounding box center [442, 393] width 201 height 23
type input "**********"
click at [745, 539] on button "Save" at bounding box center [742, 551] width 48 height 26
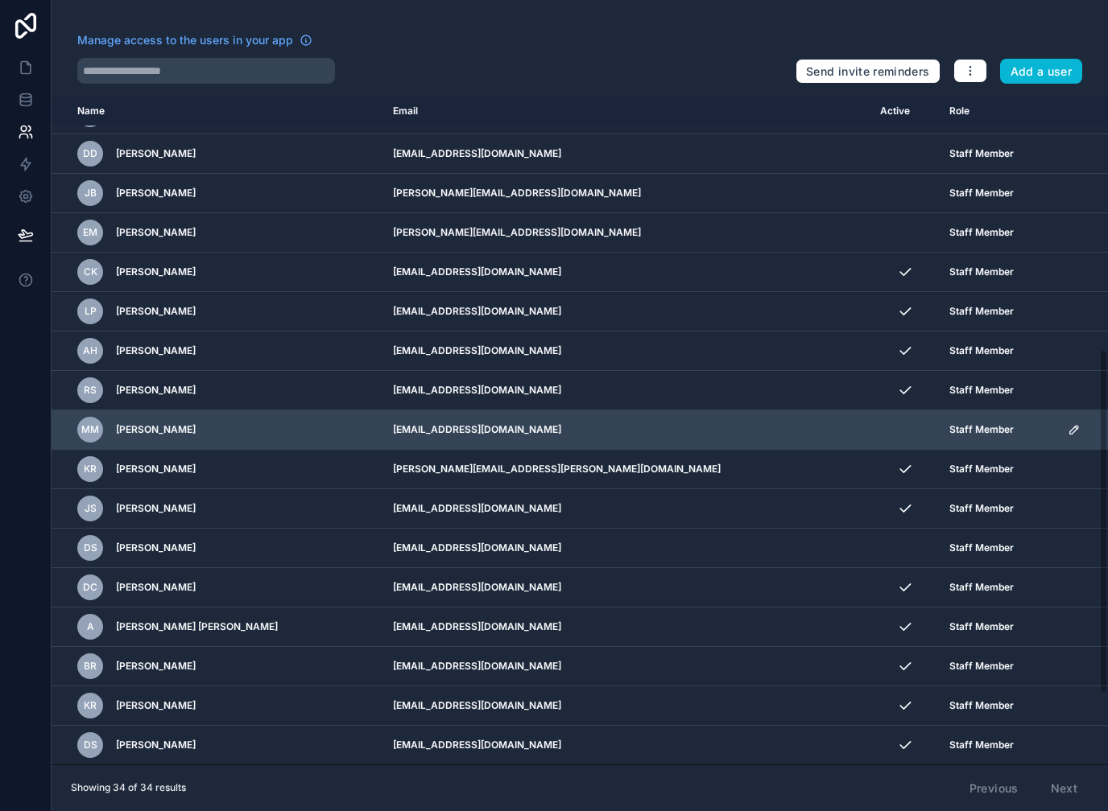
click at [1067, 435] on icon "scrollable content" at bounding box center [1073, 429] width 13 height 13
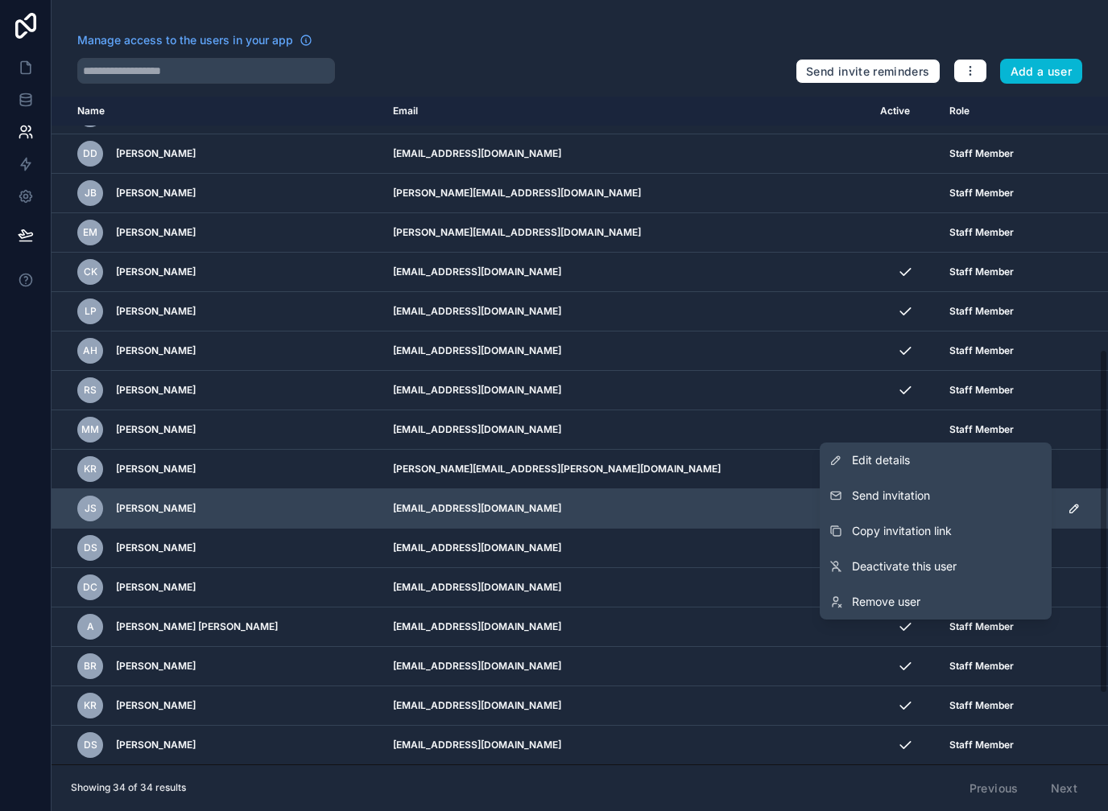
click at [949, 493] on button "Send invitation" at bounding box center [935, 495] width 232 height 35
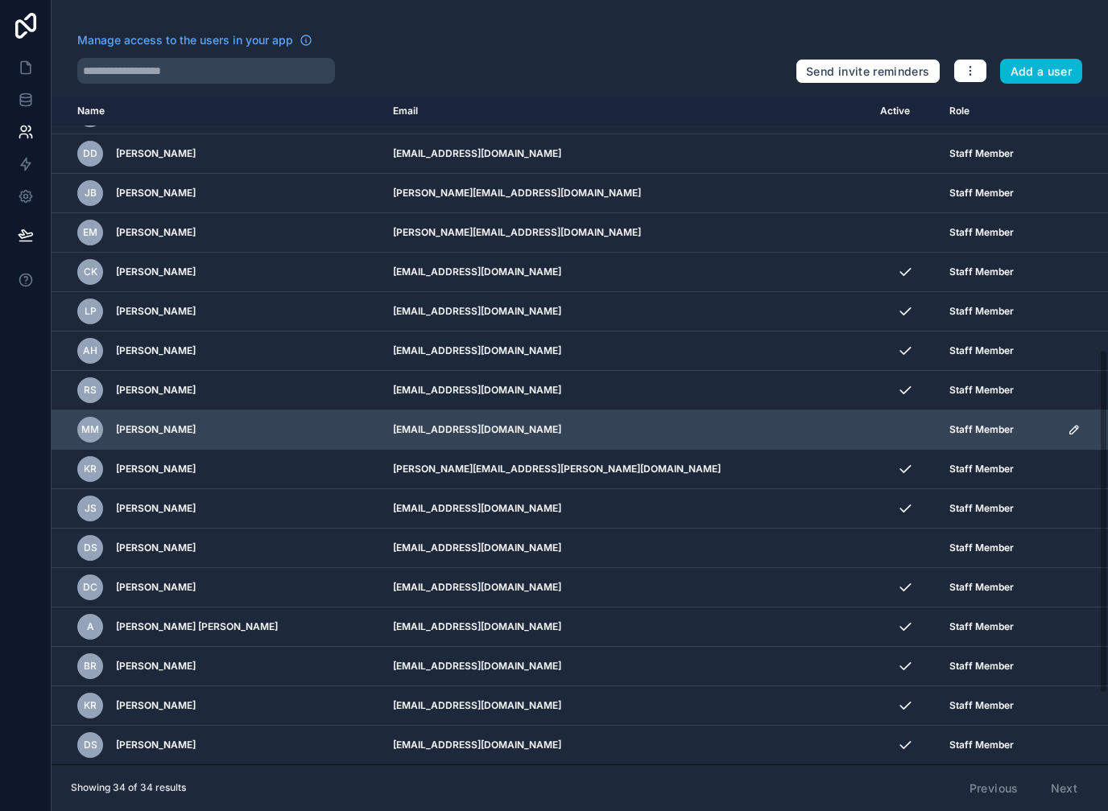
click at [1067, 435] on icon "scrollable content" at bounding box center [1073, 429] width 13 height 13
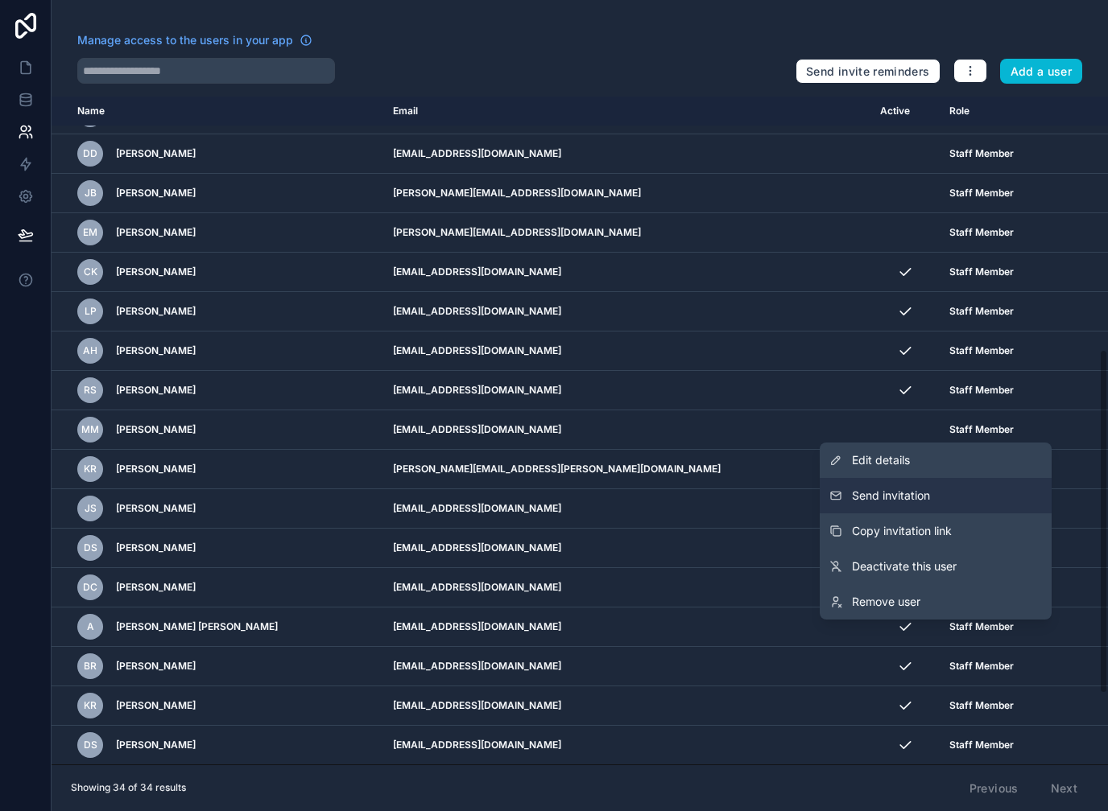
click at [908, 497] on span "Send invitation" at bounding box center [891, 496] width 78 height 16
